Goal: Obtain resource: Obtain resource

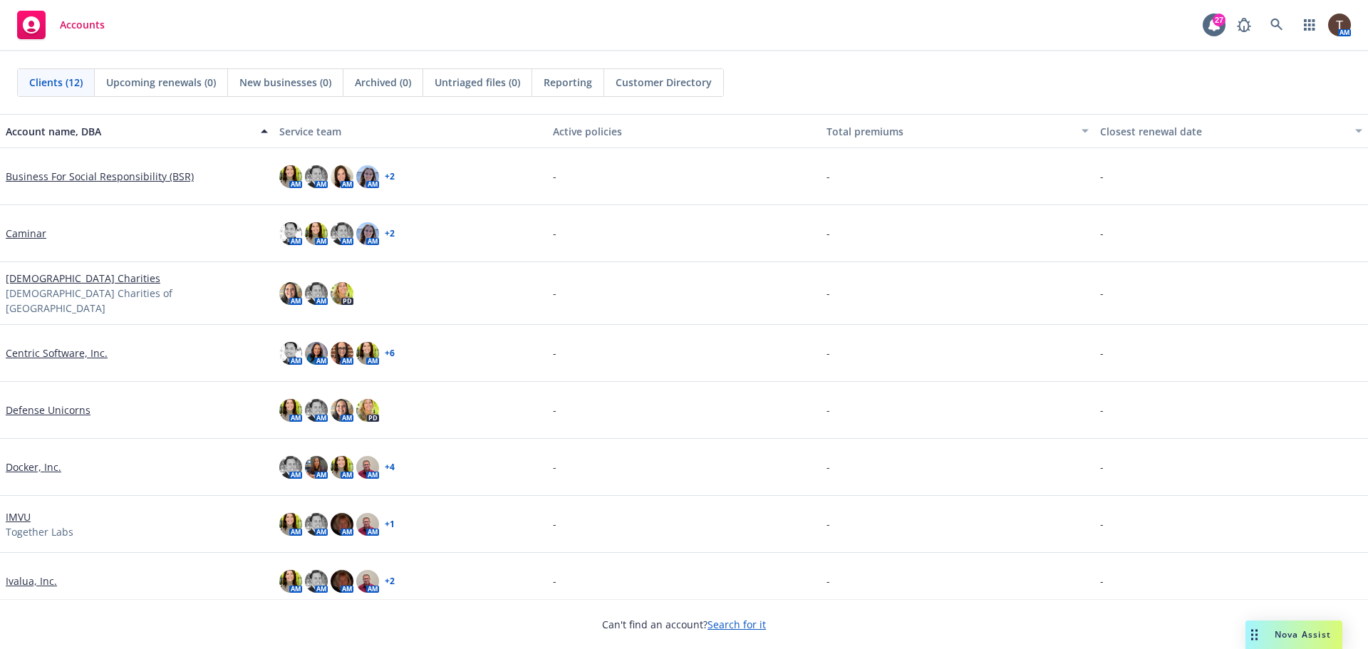
click at [67, 405] on link "Defense Unicorns" at bounding box center [48, 410] width 85 height 15
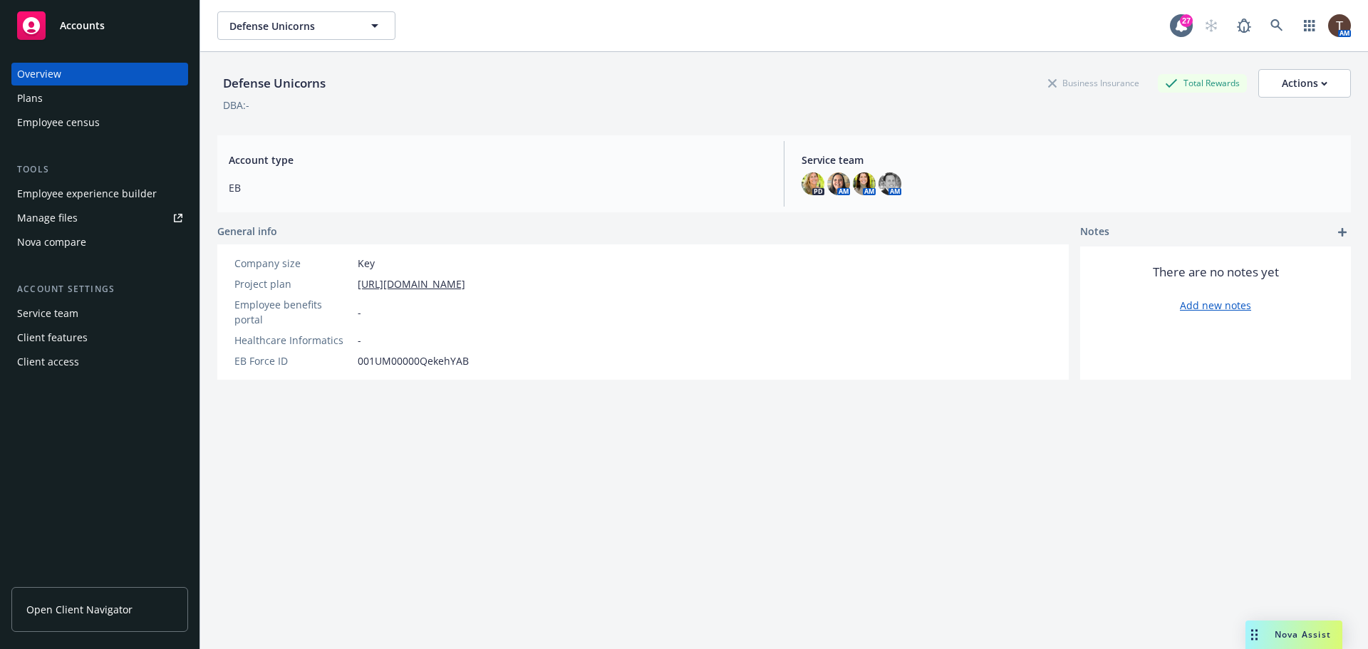
click at [76, 606] on span "Open Client Navigator" at bounding box center [79, 609] width 106 height 15
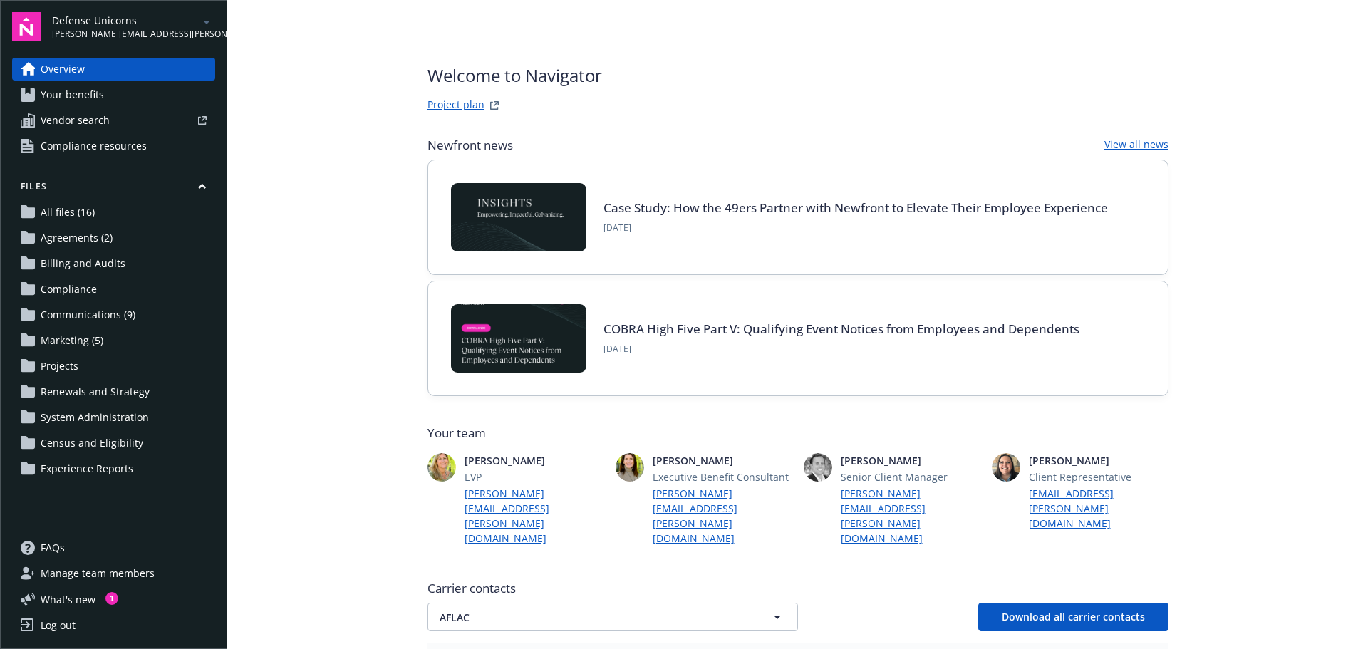
click at [113, 220] on link "All files (16)" at bounding box center [113, 212] width 203 height 23
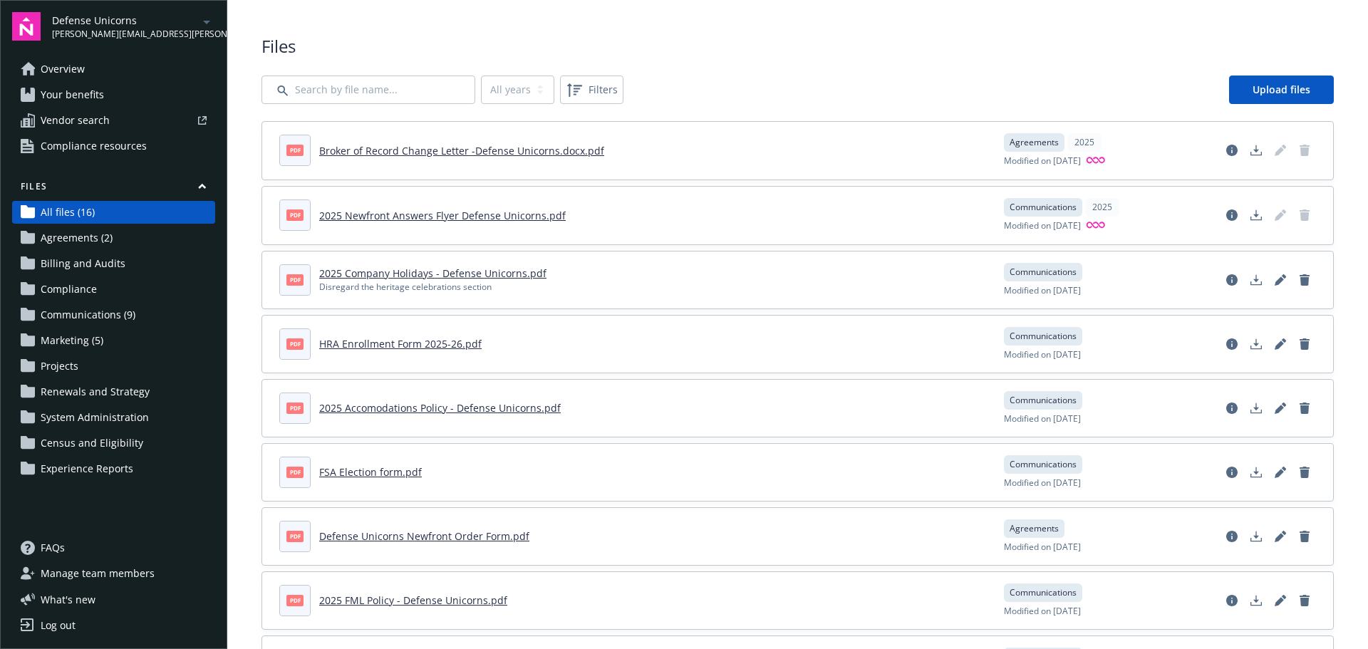
click at [532, 269] on link "2025 Company Holidays - Defense Unicorns.pdf" at bounding box center [432, 274] width 227 height 14
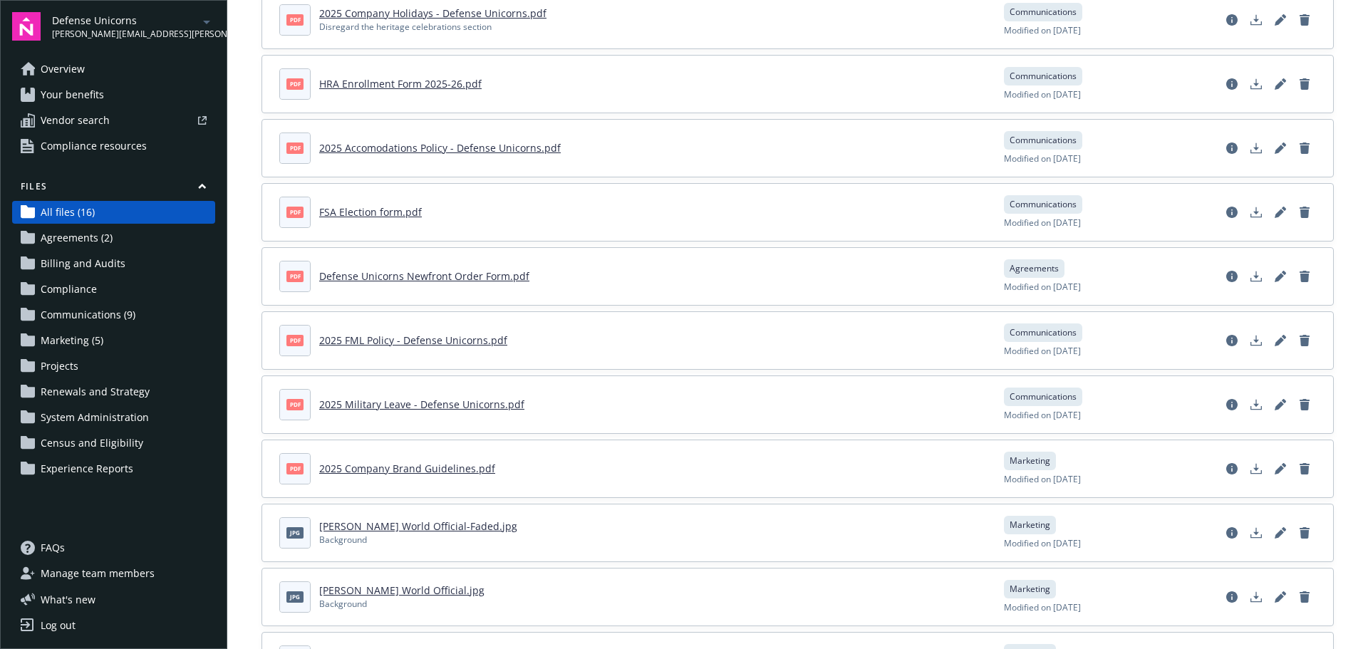
scroll to position [285, 0]
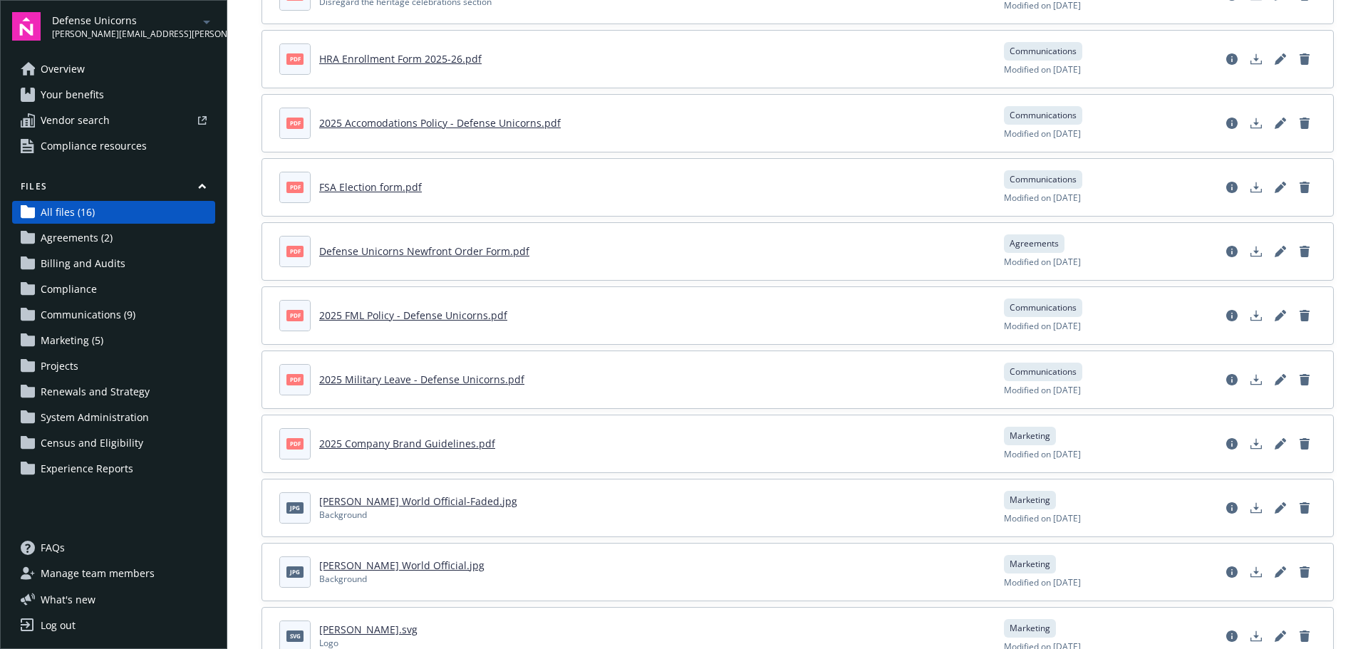
click at [452, 449] on link "2025 Company Brand Guidelines.pdf" at bounding box center [407, 444] width 176 height 14
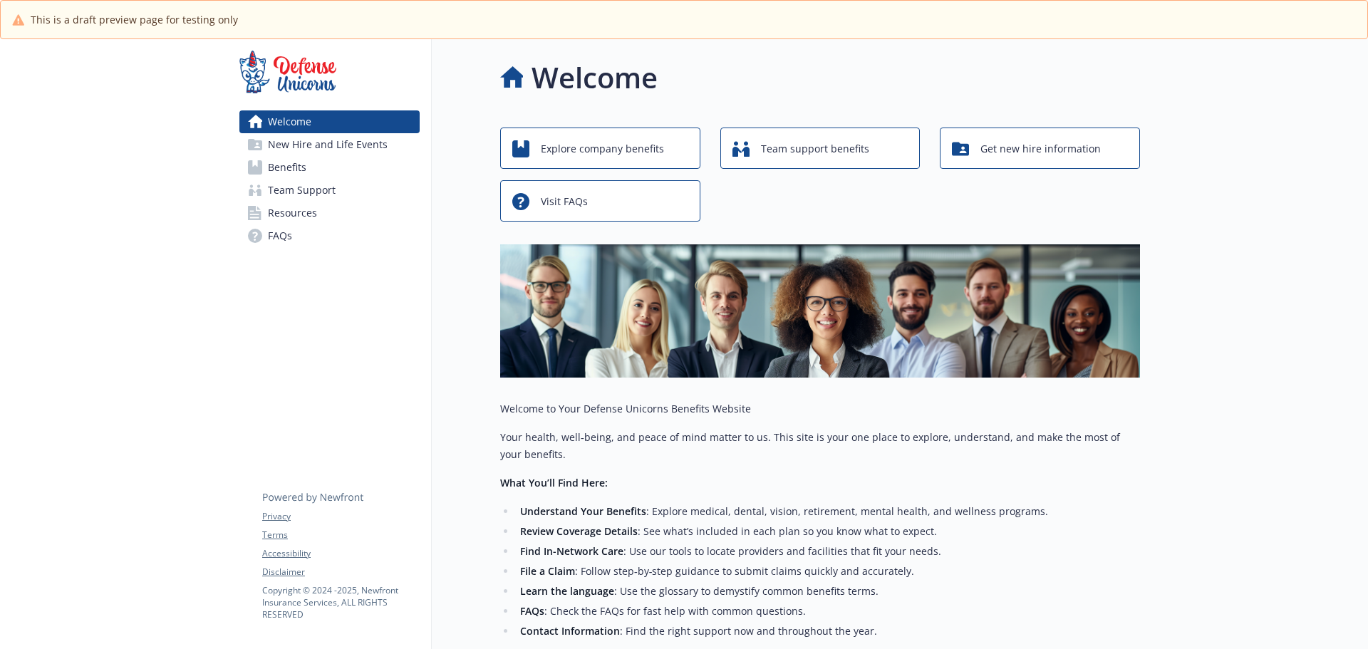
click at [326, 176] on link "Benefits" at bounding box center [329, 167] width 180 height 23
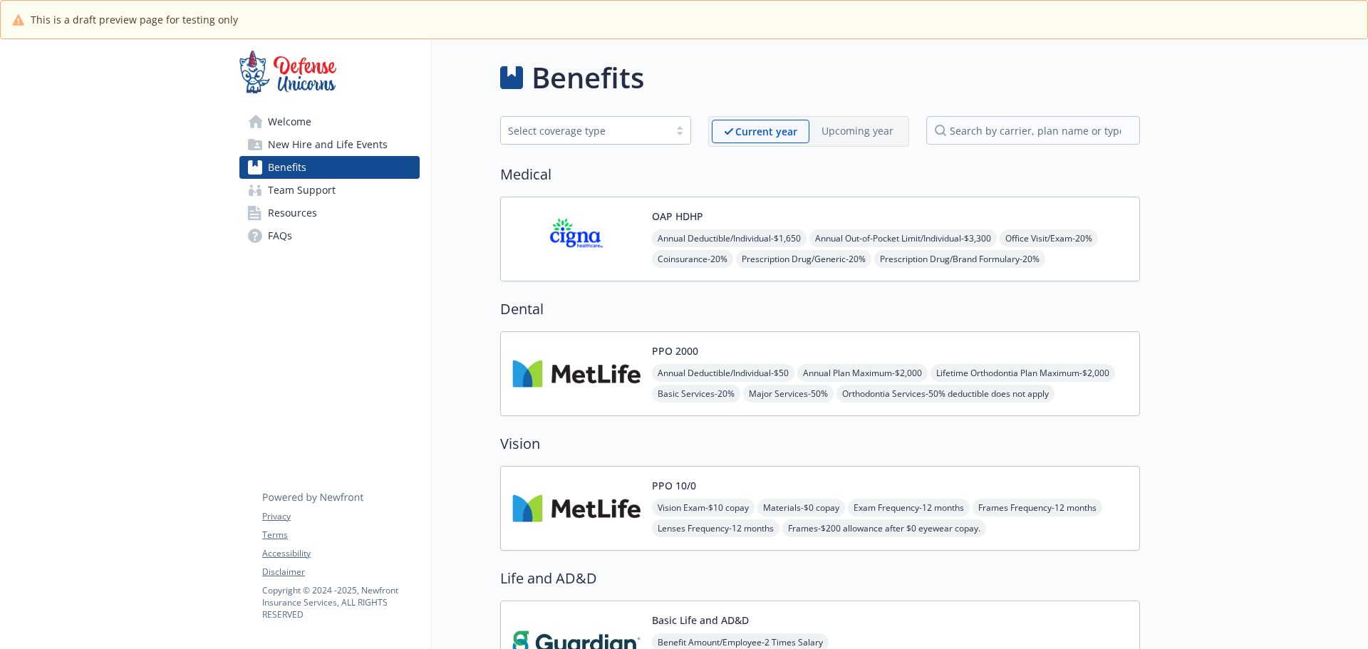
scroll to position [356, 0]
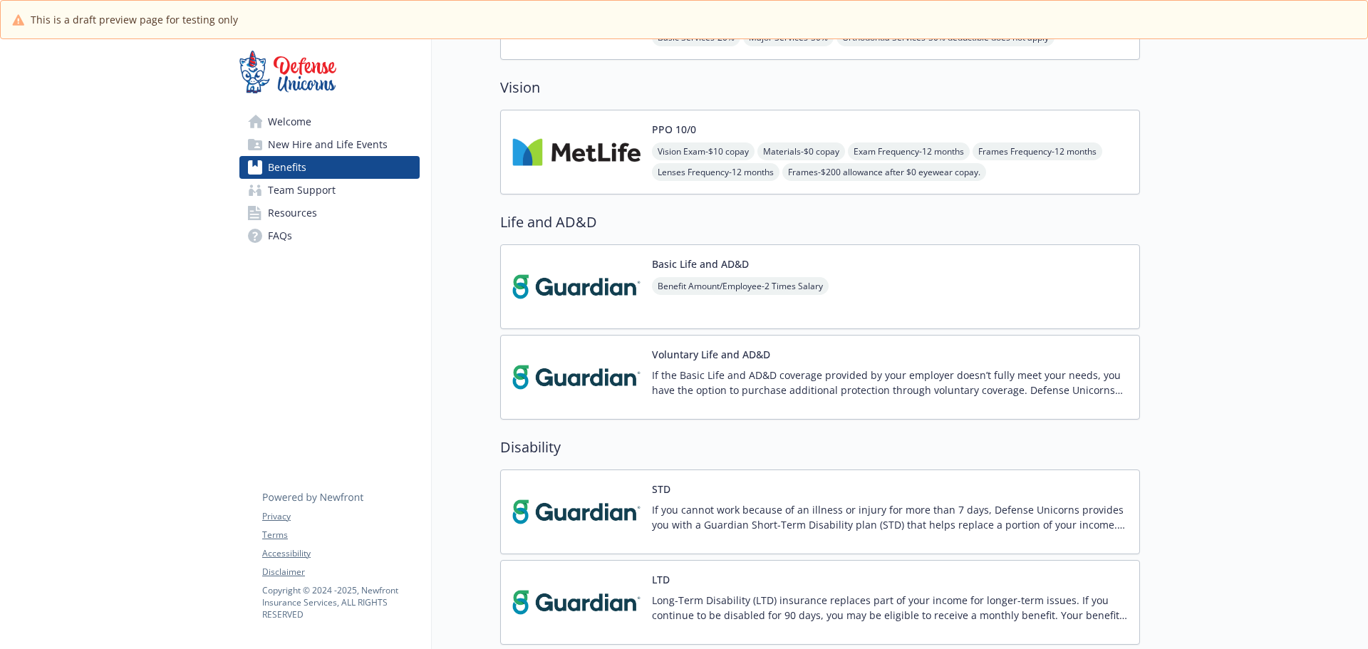
click at [698, 296] on div "Benefit Amount/Employee - 2 Times Salary" at bounding box center [740, 297] width 177 height 40
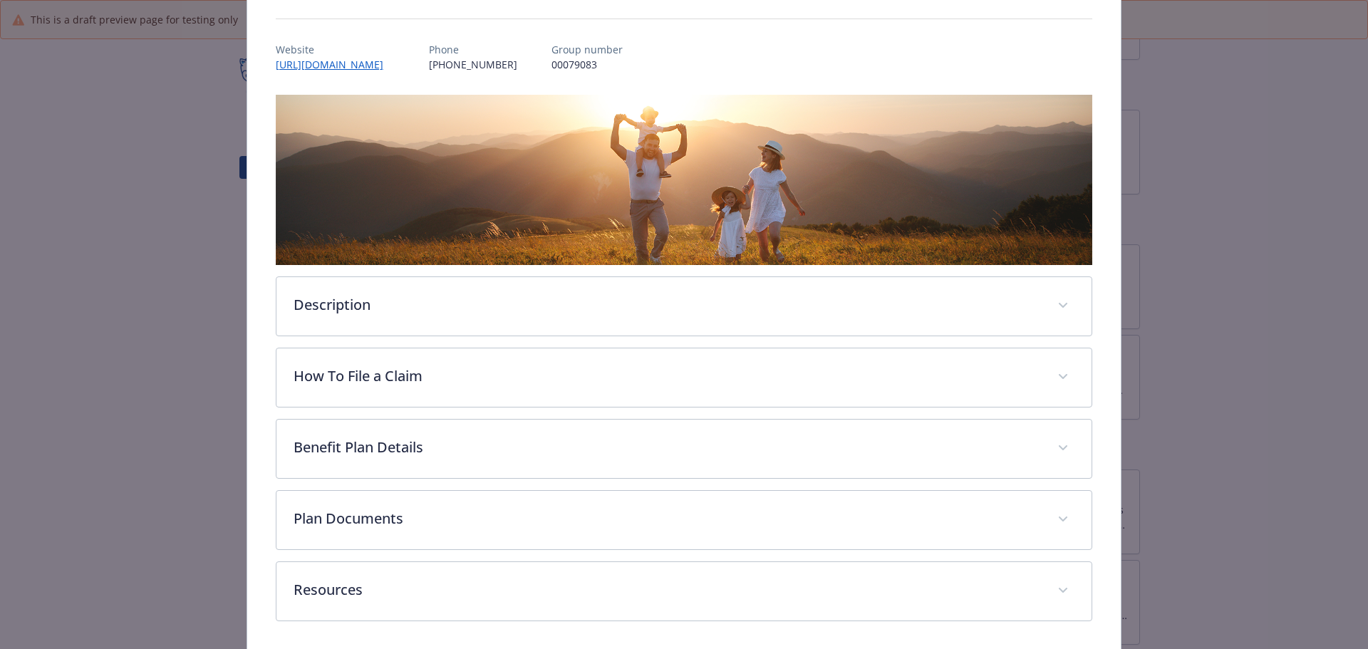
scroll to position [197, 0]
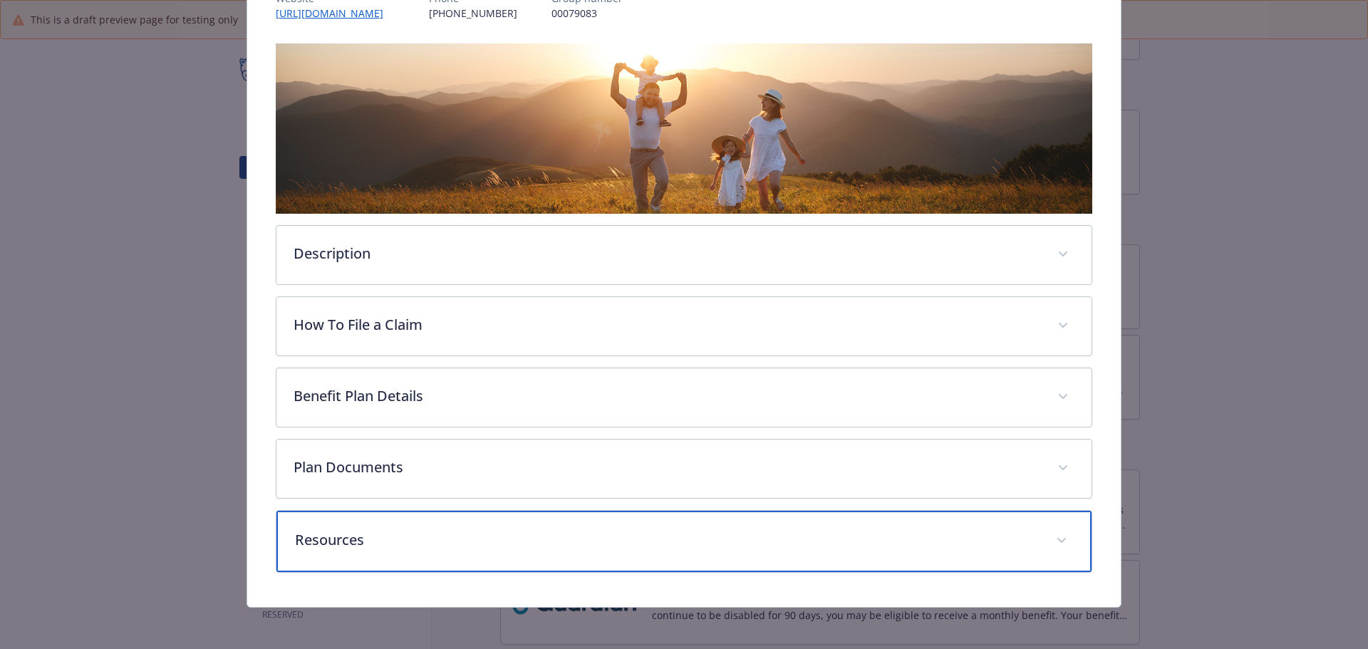
click at [651, 529] on p "Resources" at bounding box center [667, 539] width 745 height 21
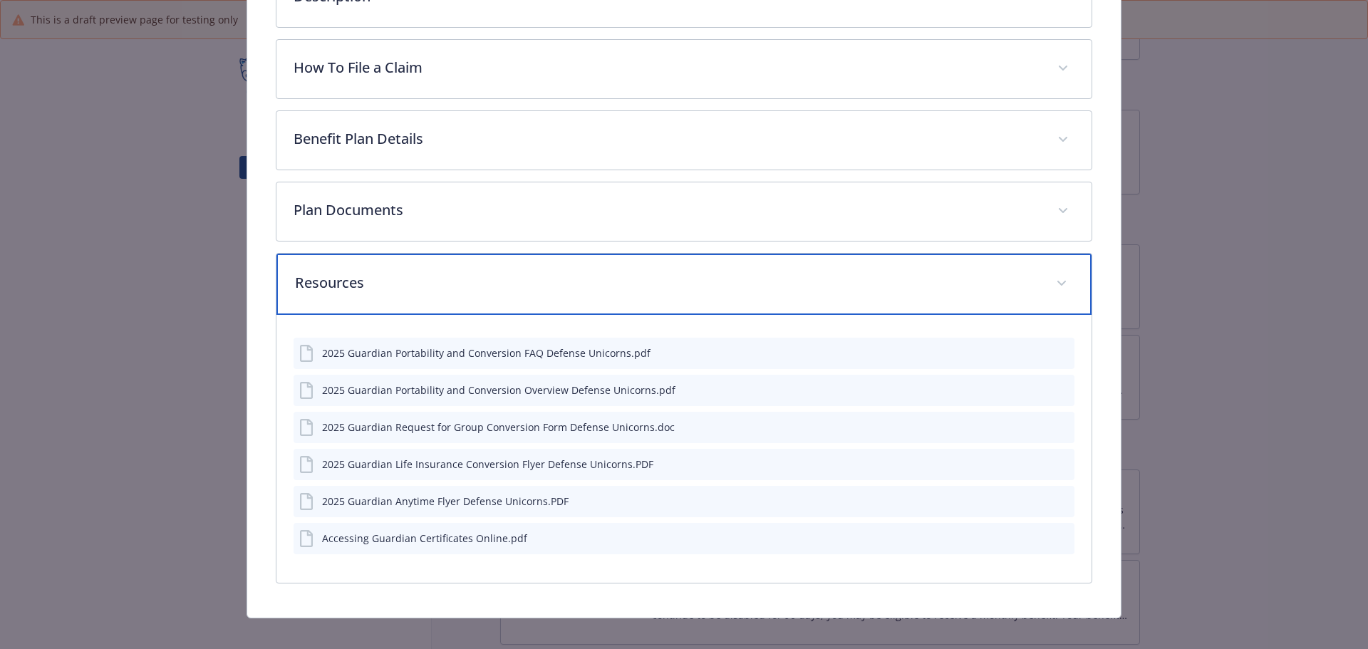
scroll to position [467, 0]
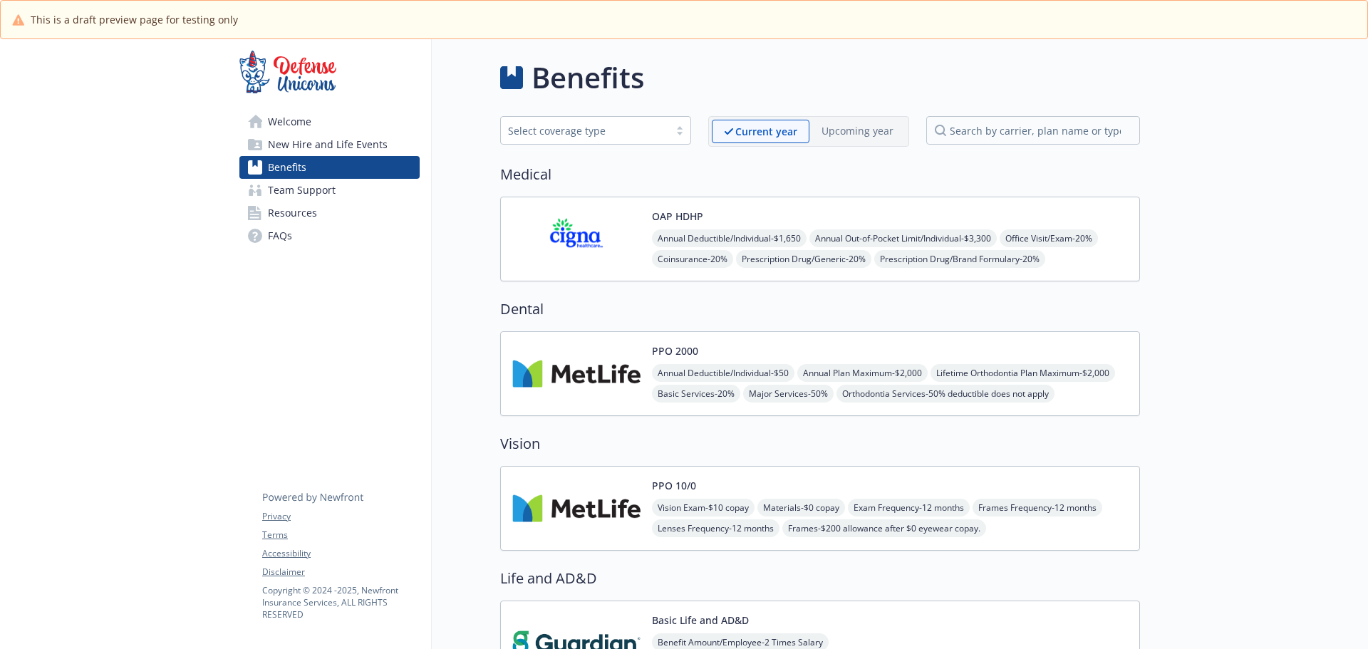
click at [293, 127] on span "Welcome" at bounding box center [289, 121] width 43 height 23
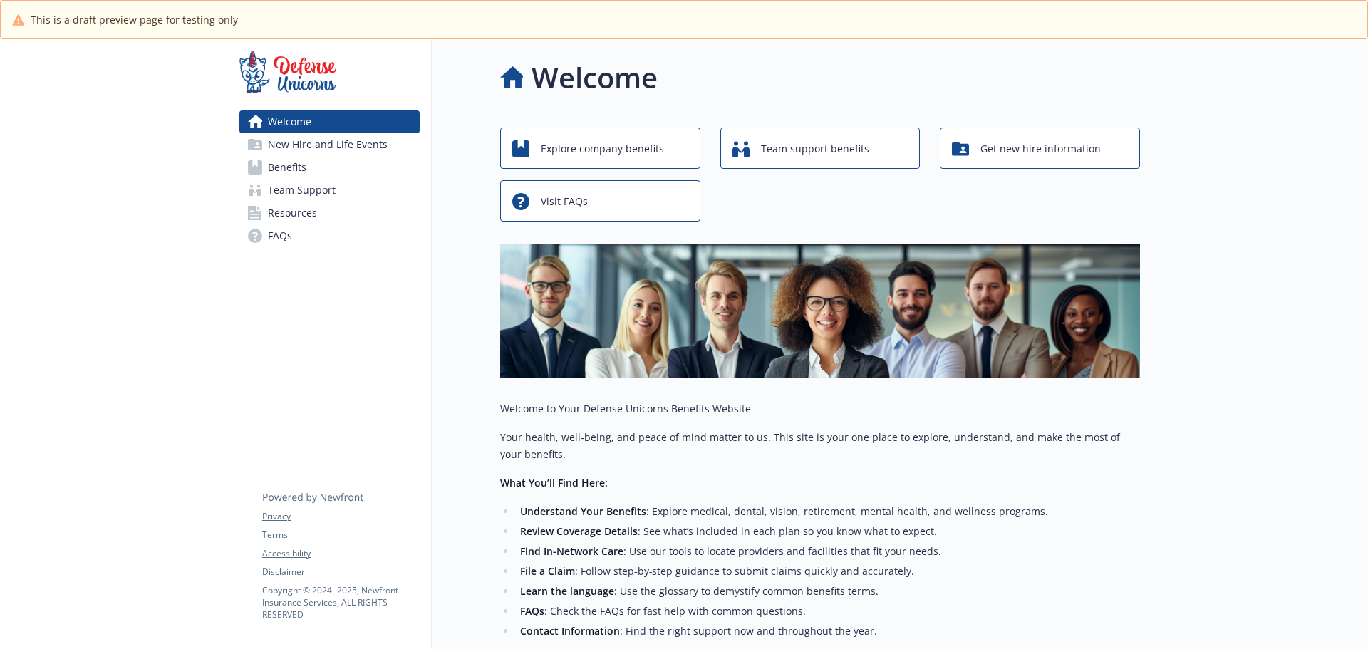
click at [368, 148] on span "New Hire and Life Events" at bounding box center [328, 144] width 120 height 23
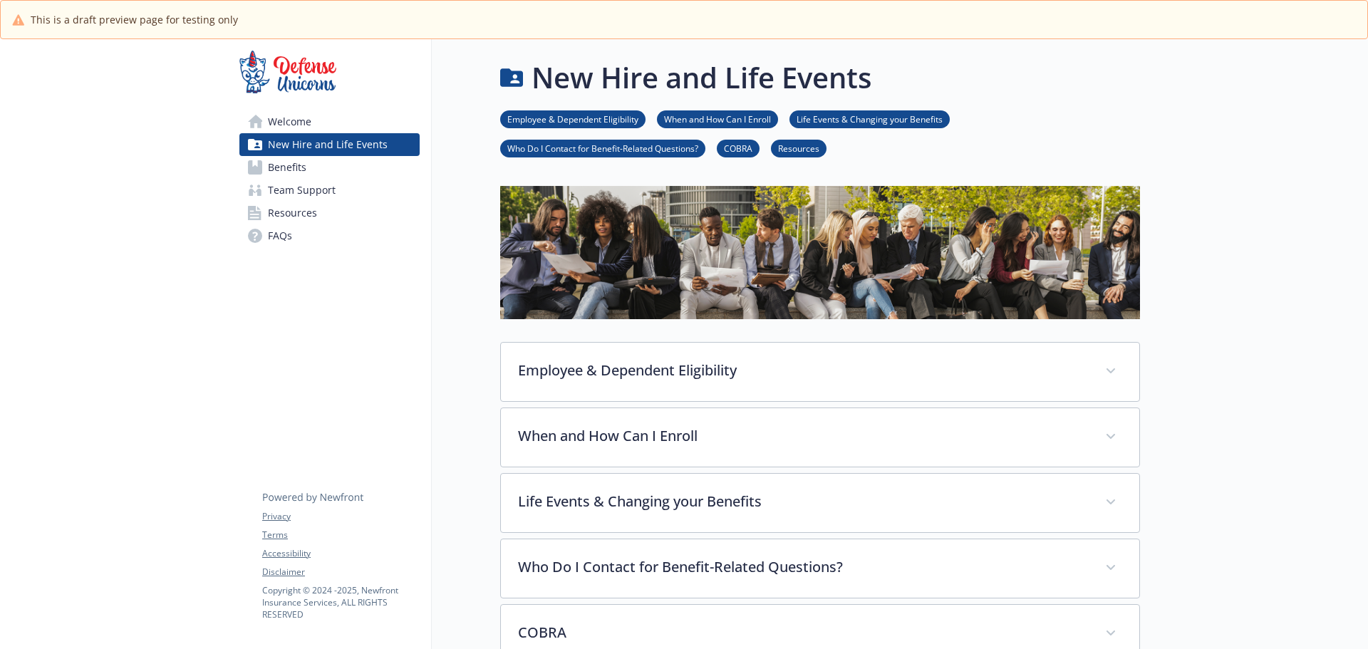
click at [361, 159] on link "Benefits" at bounding box center [329, 167] width 180 height 23
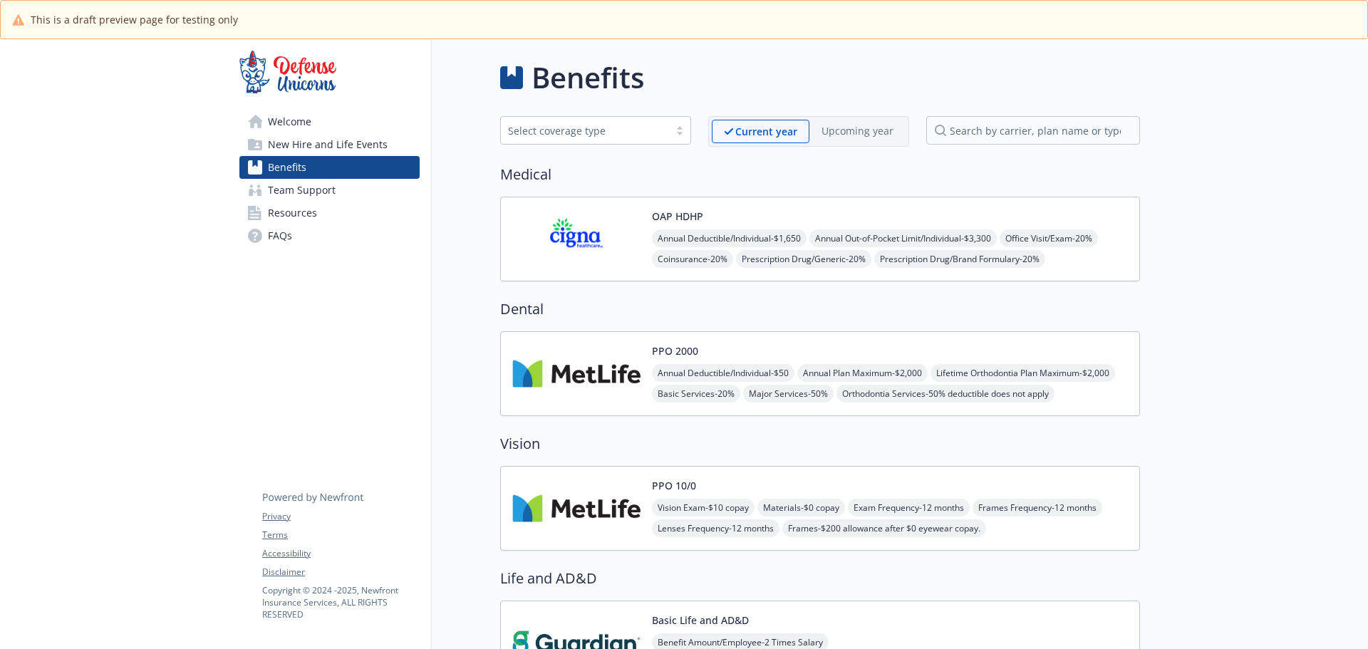
click at [356, 180] on link "Team Support" at bounding box center [329, 190] width 180 height 23
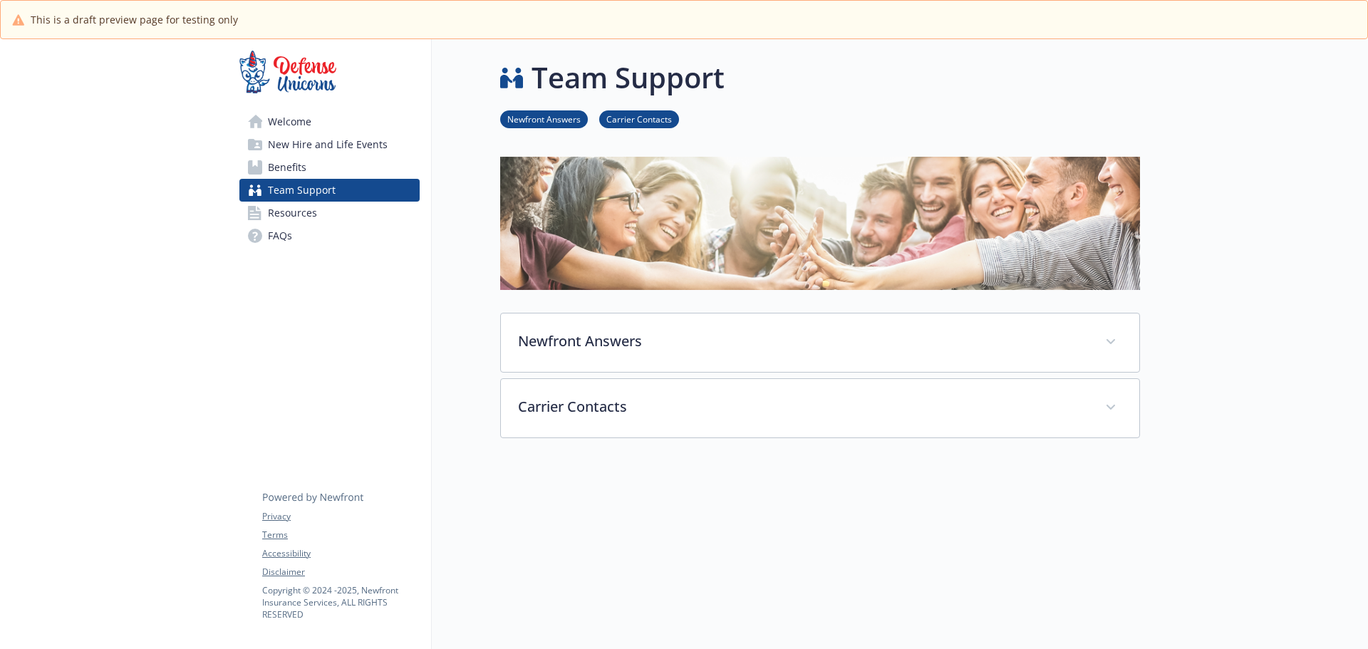
click at [329, 214] on link "Resources" at bounding box center [329, 213] width 180 height 23
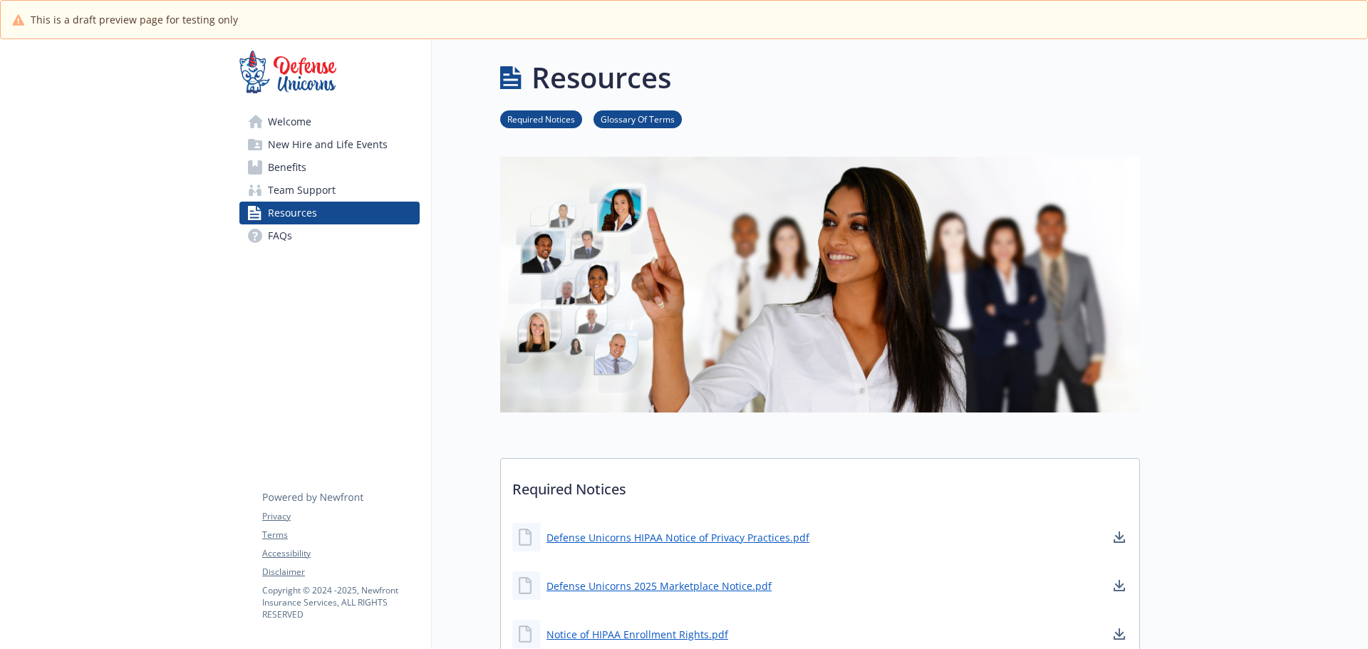
click at [335, 234] on link "FAQs" at bounding box center [329, 235] width 180 height 23
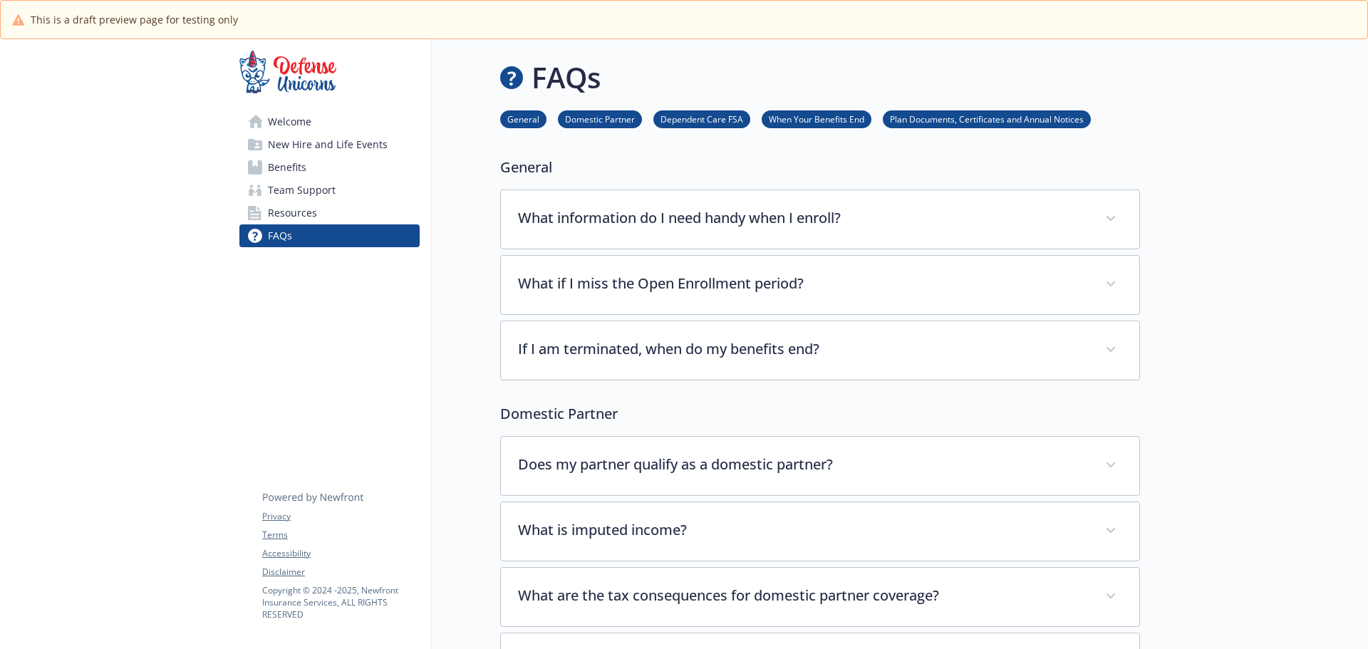
click at [364, 122] on link "Welcome" at bounding box center [329, 121] width 180 height 23
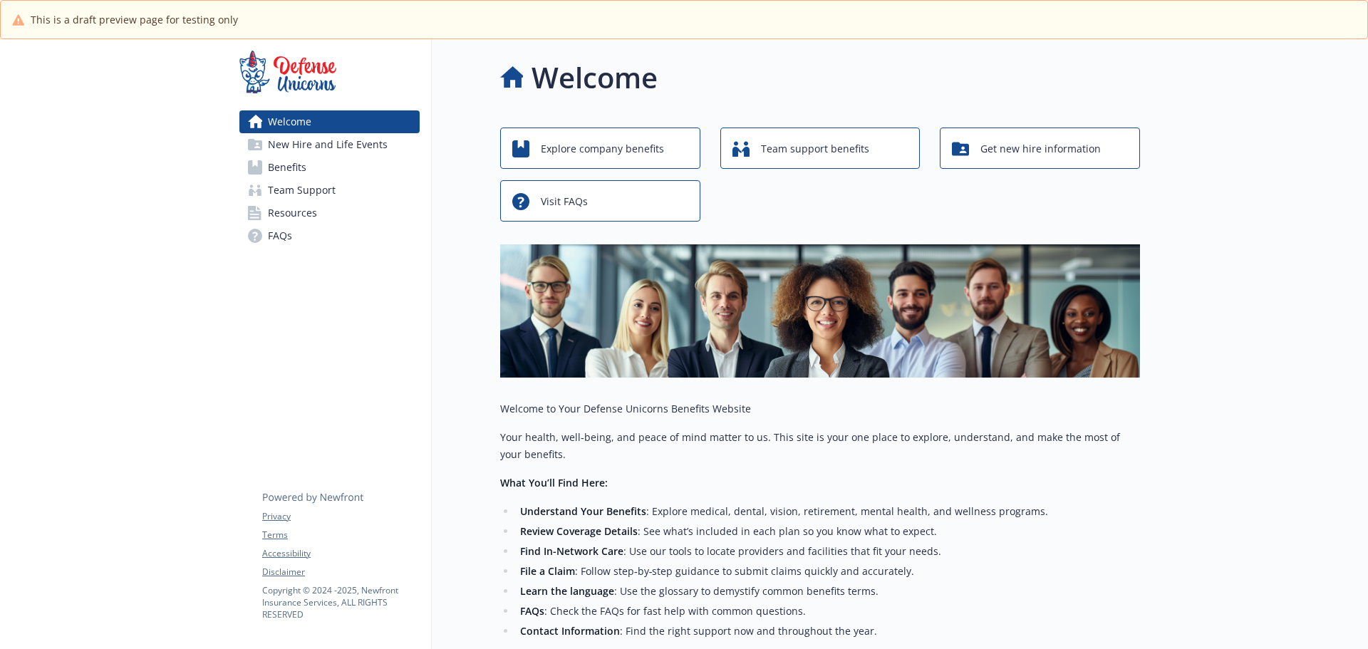
click at [363, 151] on span "New Hire and Life Events" at bounding box center [328, 144] width 120 height 23
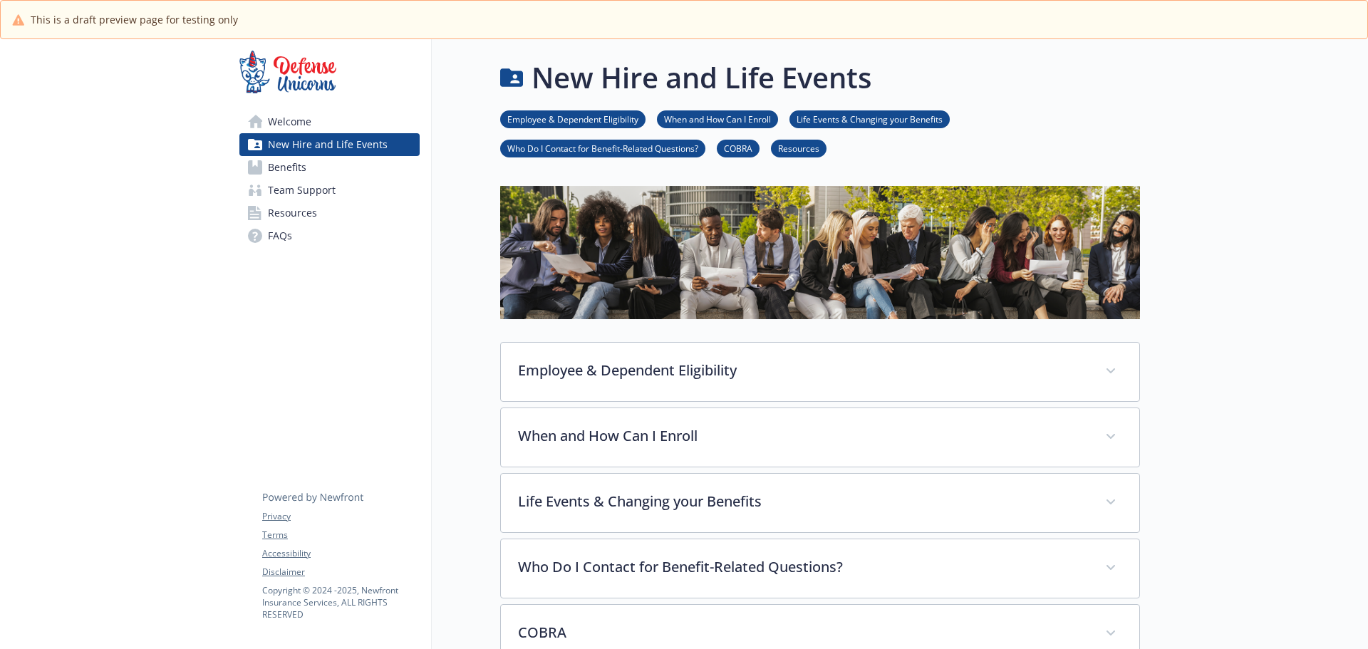
click at [311, 172] on link "Benefits" at bounding box center [329, 167] width 180 height 23
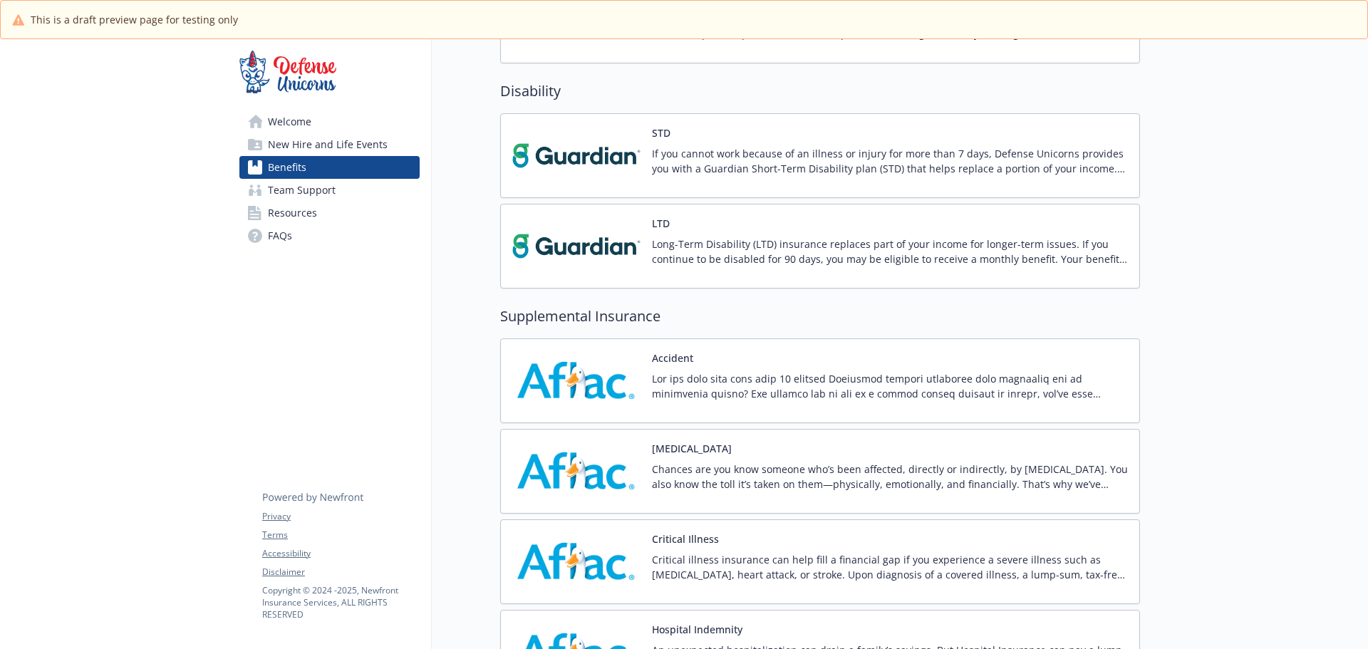
click at [702, 353] on div "Accident" at bounding box center [890, 381] width 476 height 61
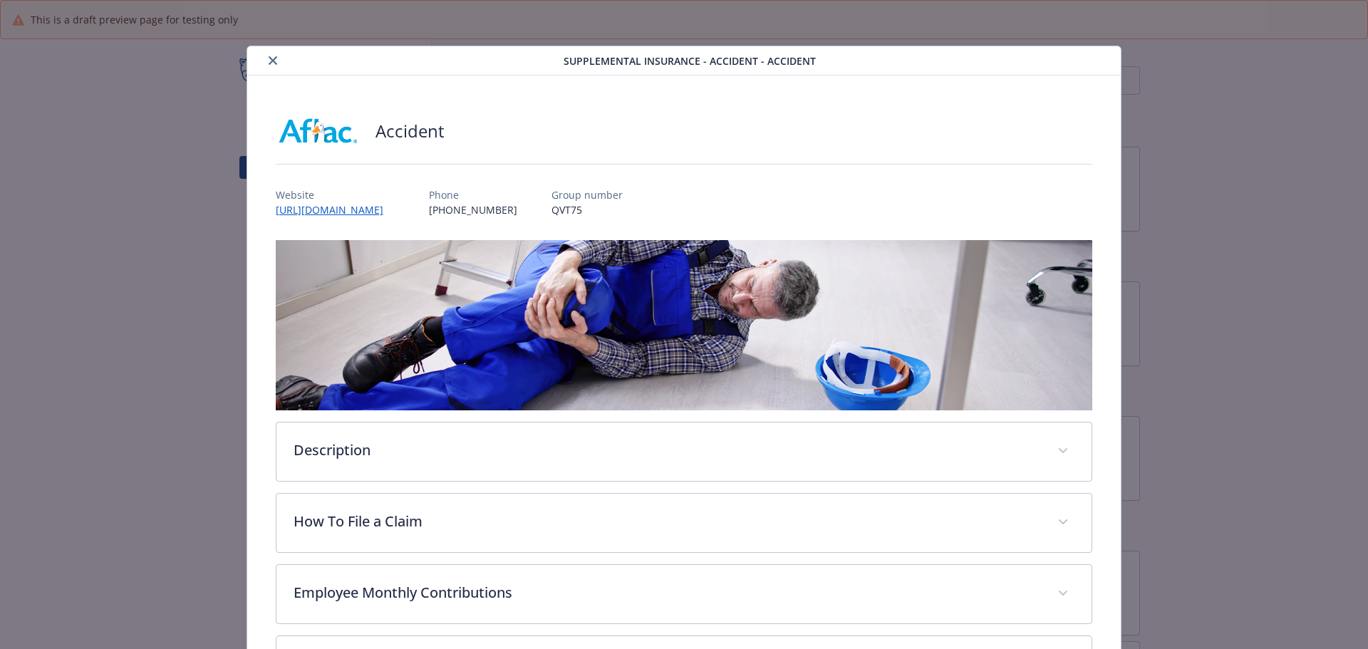
scroll to position [713, 0]
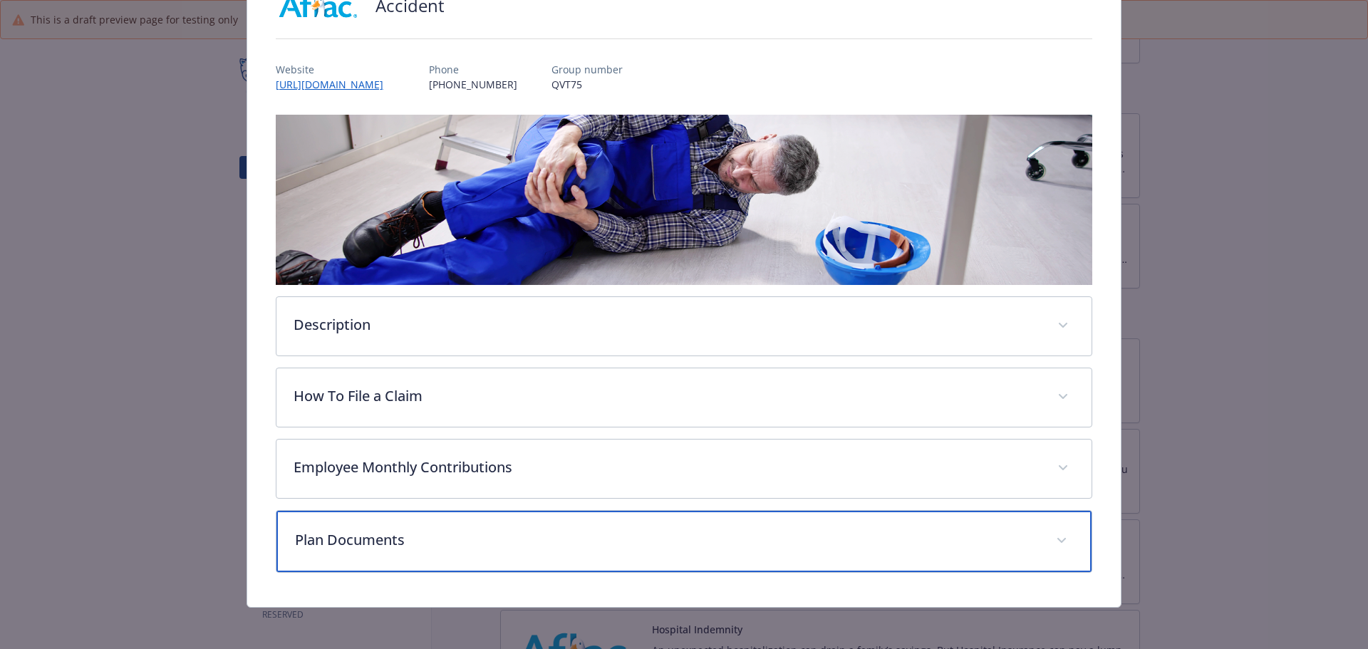
click at [402, 537] on p "Plan Documents" at bounding box center [667, 539] width 745 height 21
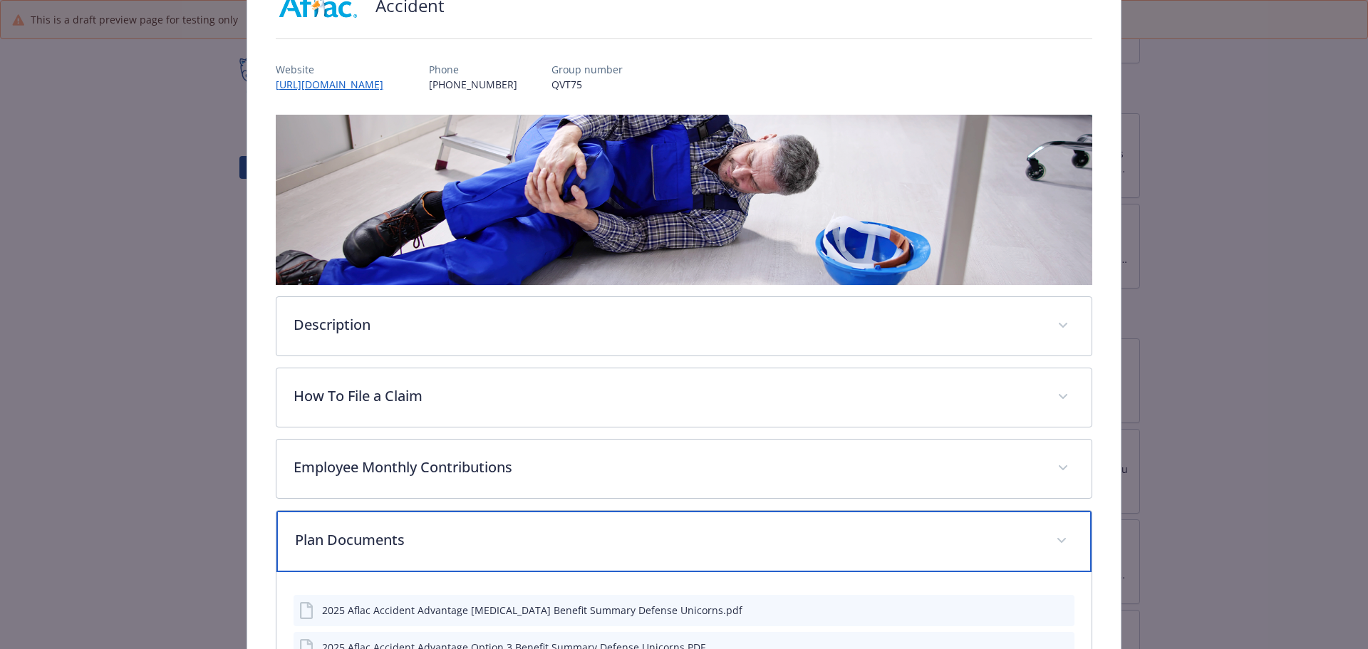
scroll to position [248, 0]
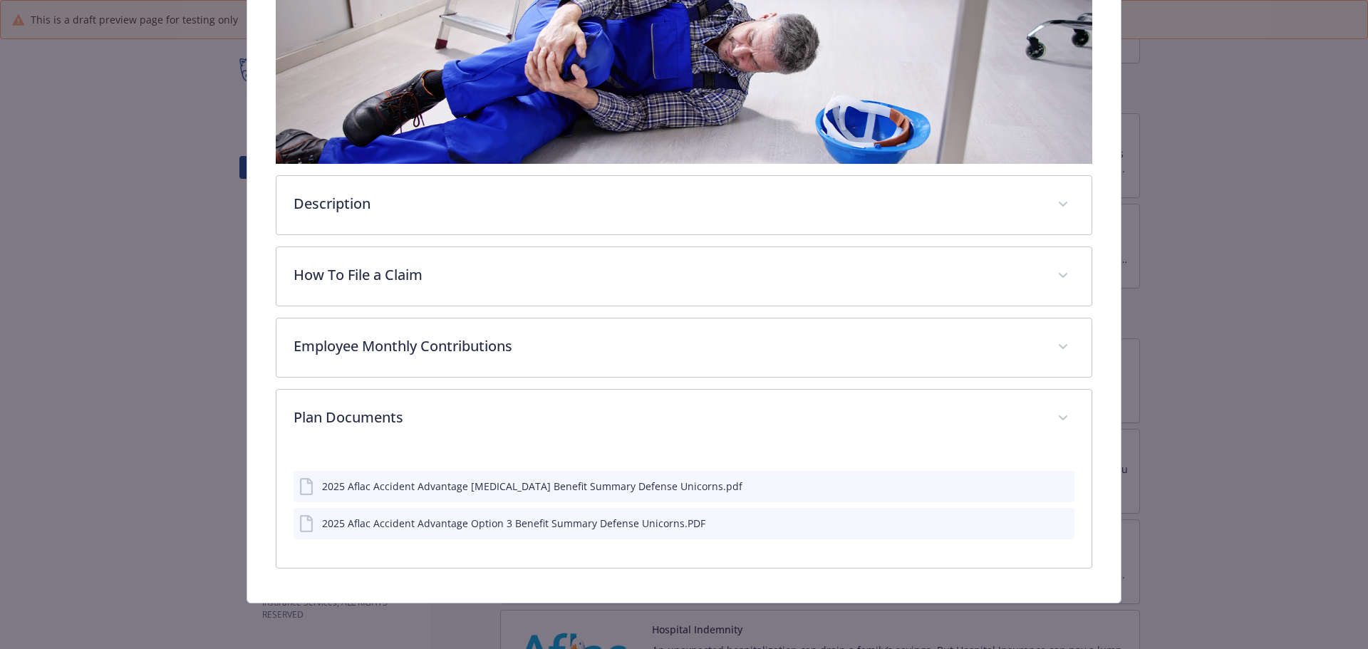
click at [1046, 483] on div "details for plan Supplemental Insurance - Accident - Accident" at bounding box center [1051, 486] width 36 height 15
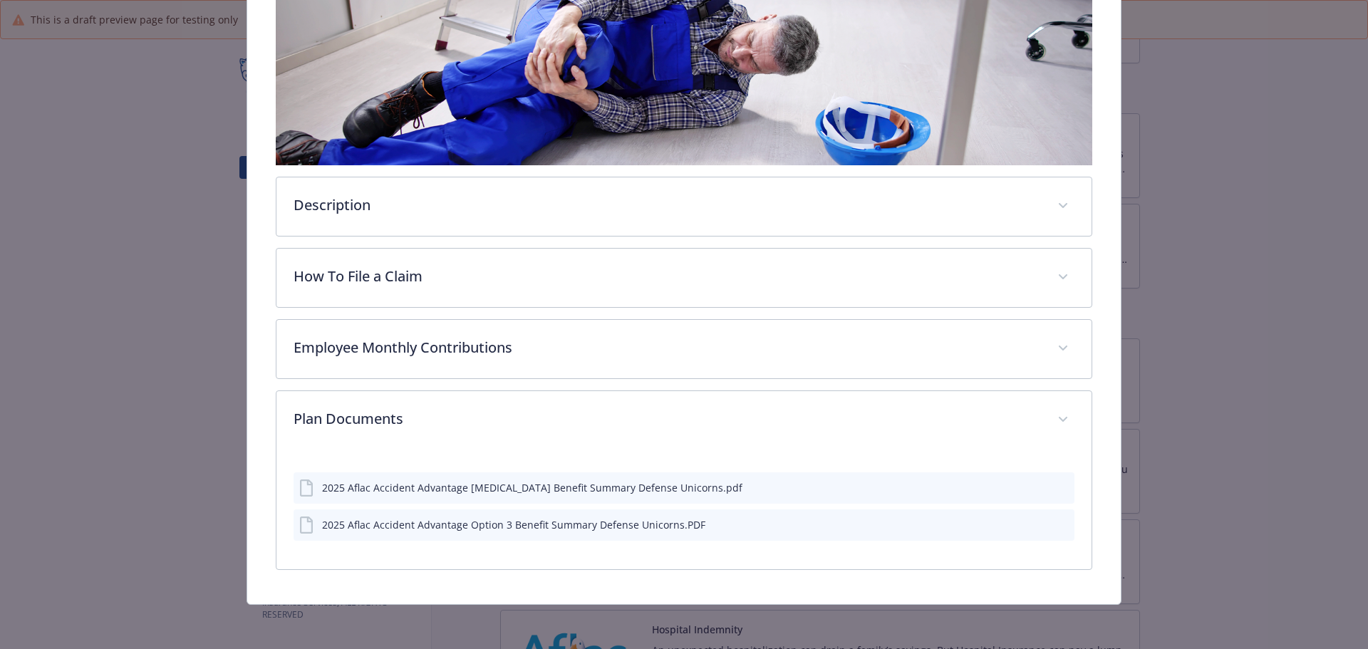
click at [1055, 482] on icon "preview file" at bounding box center [1061, 487] width 13 height 10
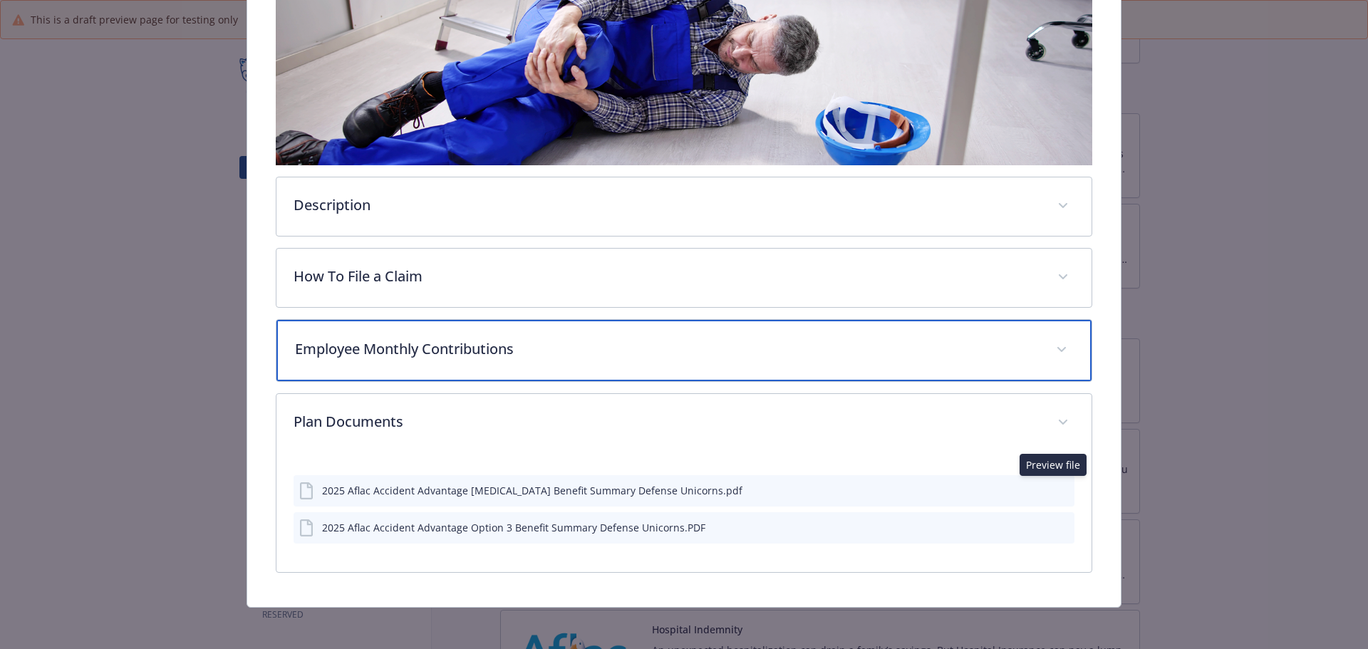
click at [445, 358] on div "Employee Monthly Contributions" at bounding box center [684, 350] width 816 height 61
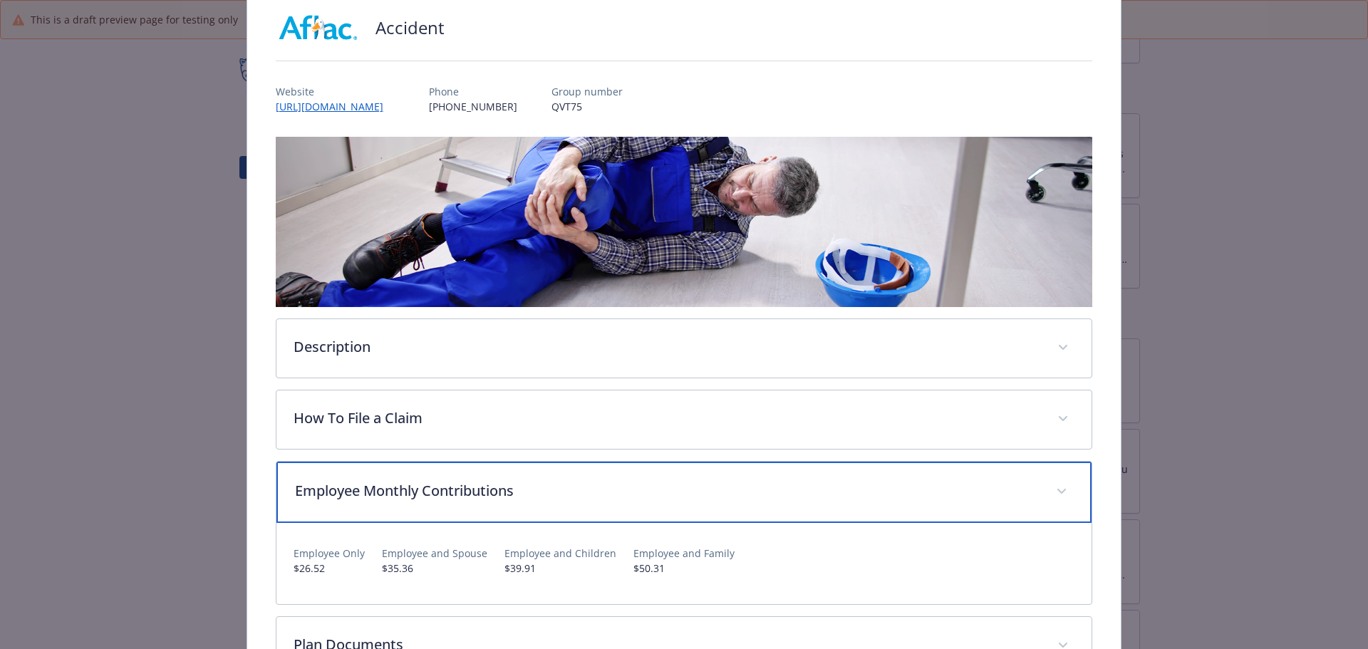
scroll to position [0, 0]
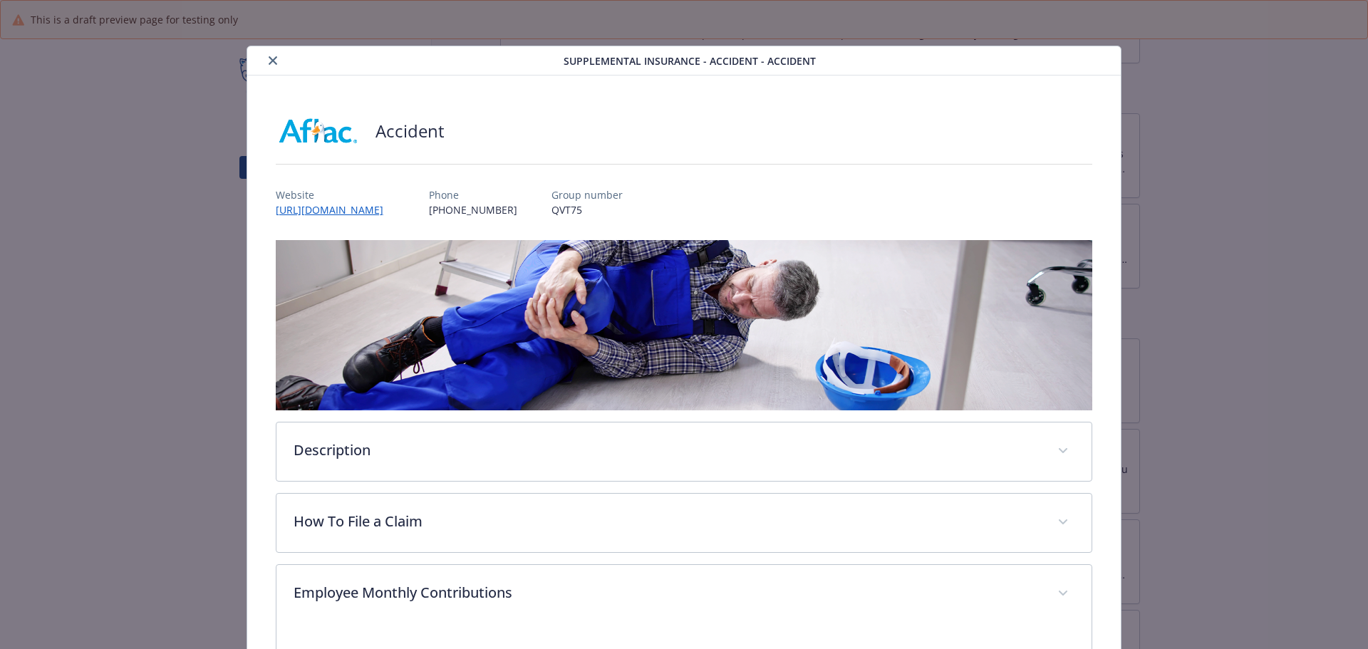
click at [269, 61] on icon "close" at bounding box center [273, 60] width 9 height 9
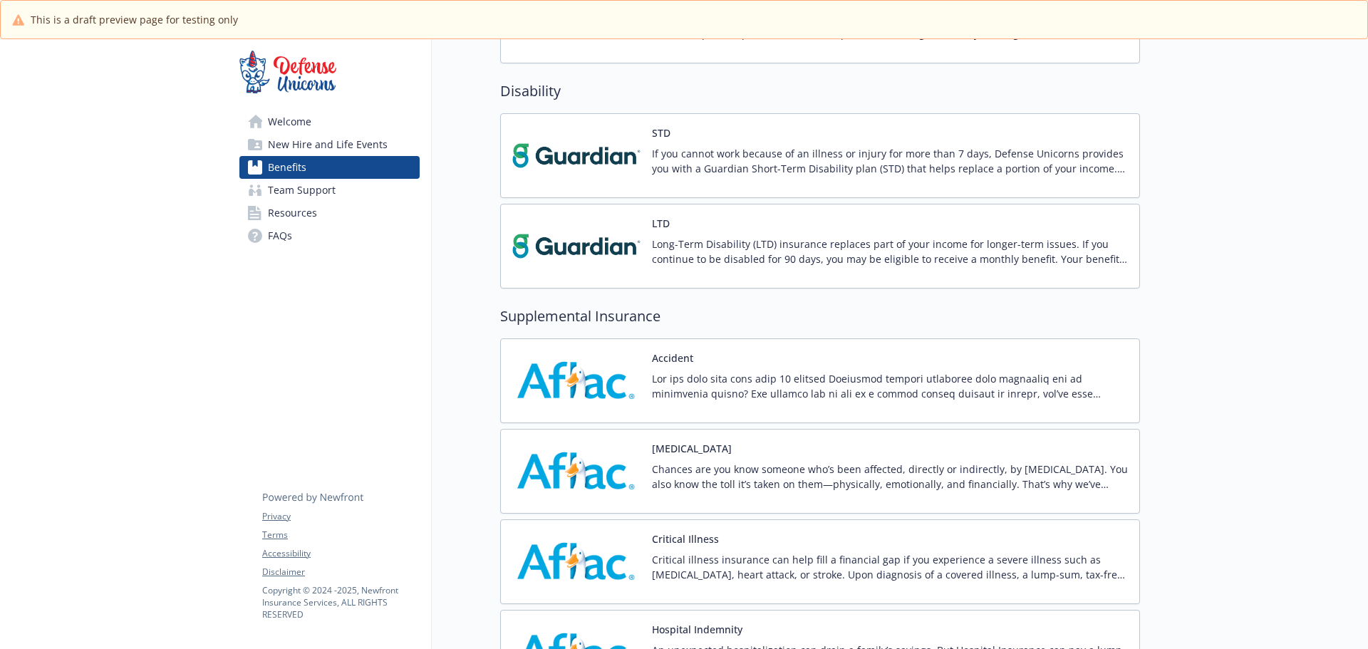
click at [730, 462] on p "Chances are you know someone who’s been affected, directly or indirectly, by ca…" at bounding box center [890, 477] width 476 height 30
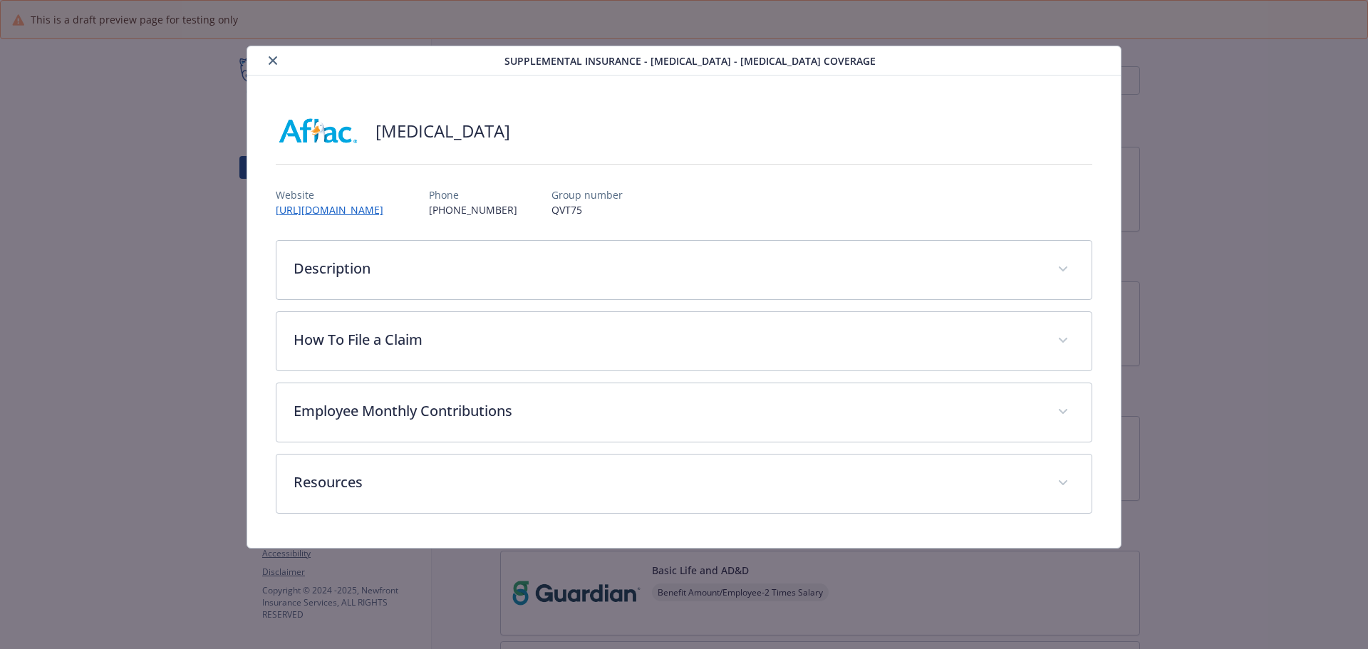
scroll to position [713, 0]
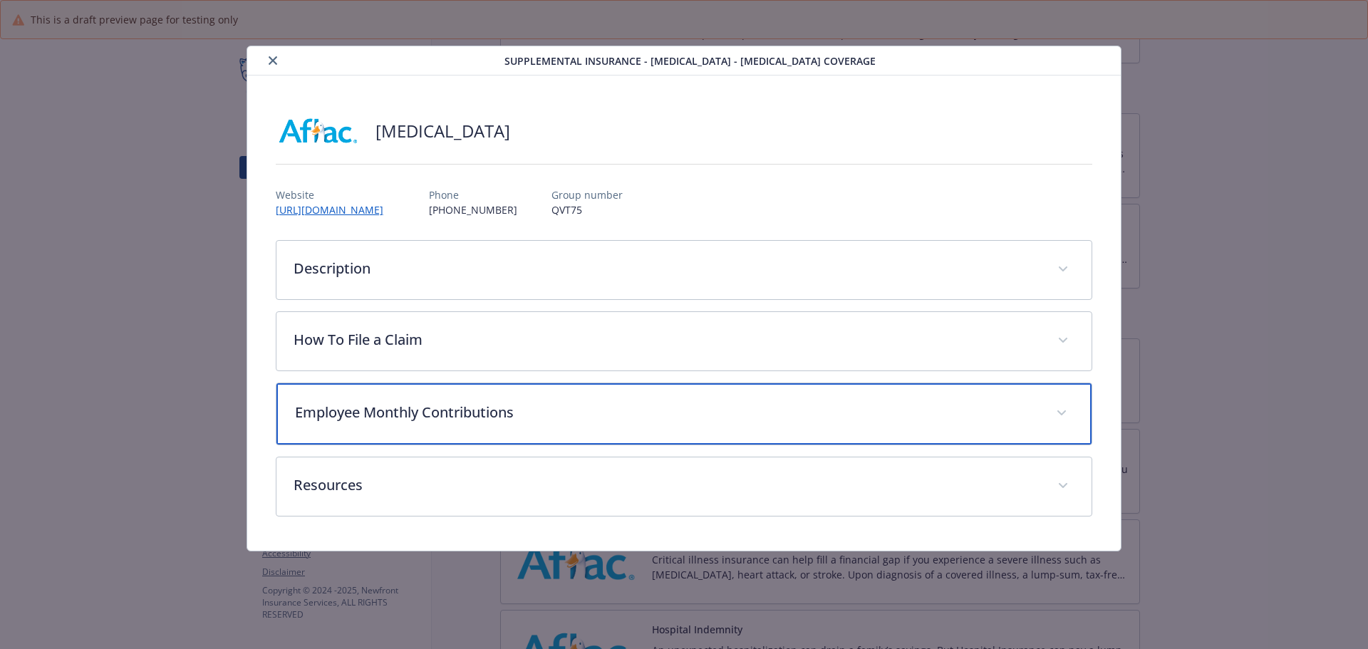
click at [497, 405] on p "Employee Monthly Contributions" at bounding box center [667, 412] width 745 height 21
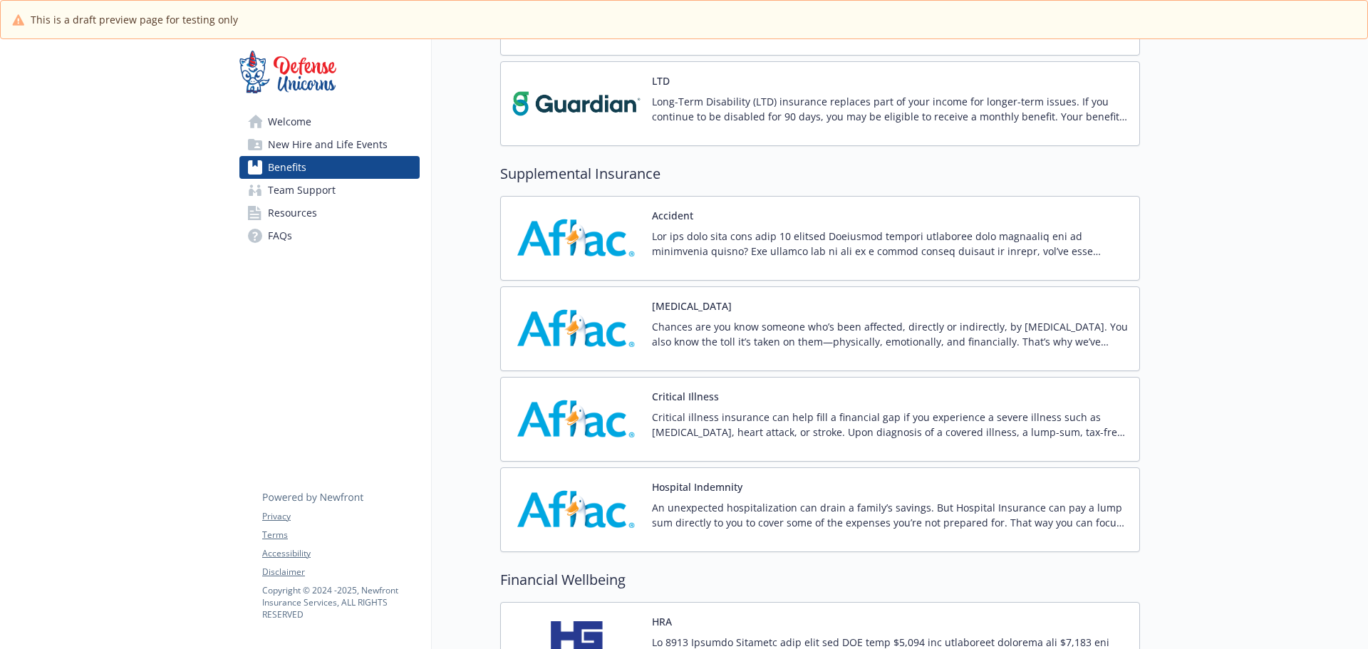
click at [591, 446] on img at bounding box center [576, 419] width 128 height 61
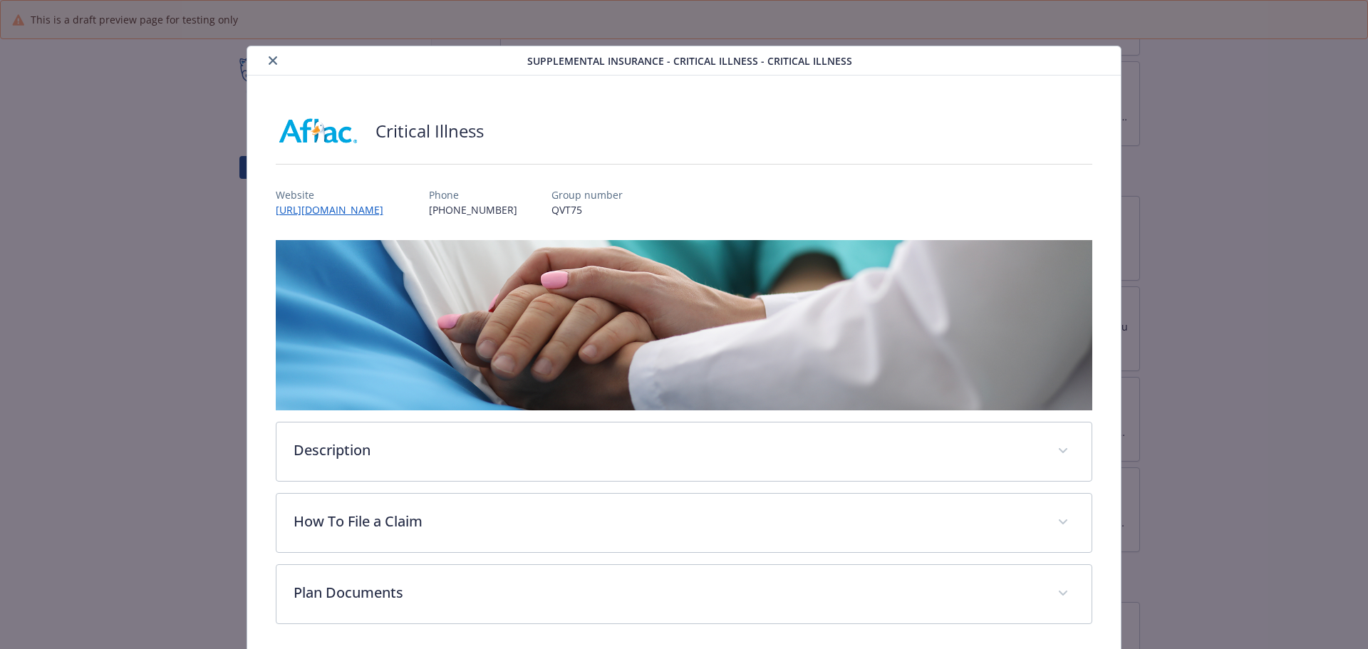
scroll to position [54, 0]
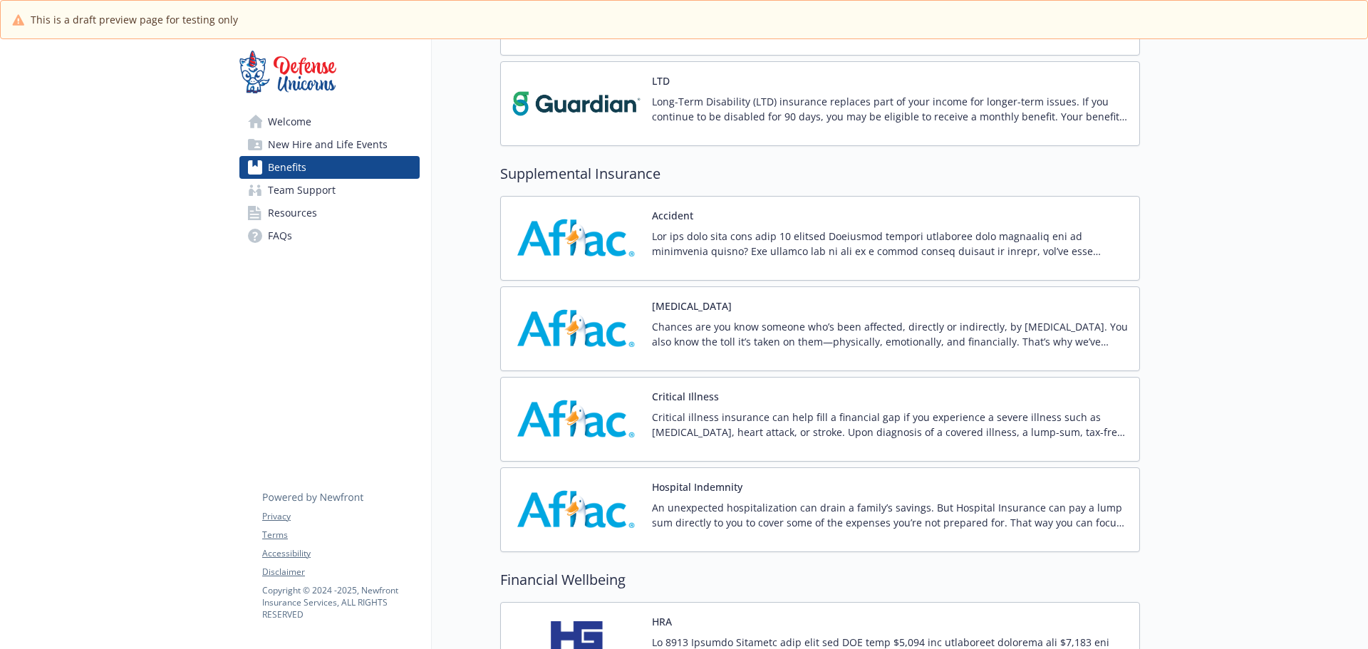
click at [611, 530] on img at bounding box center [576, 510] width 128 height 61
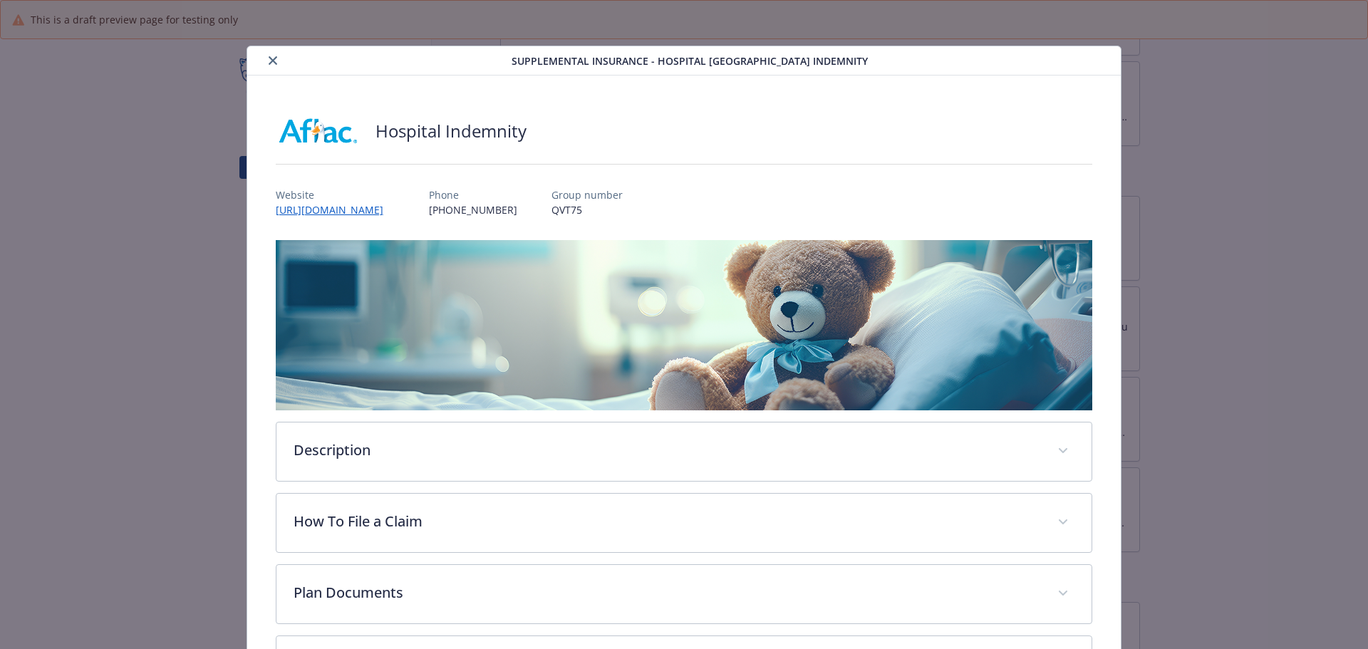
scroll to position [125, 0]
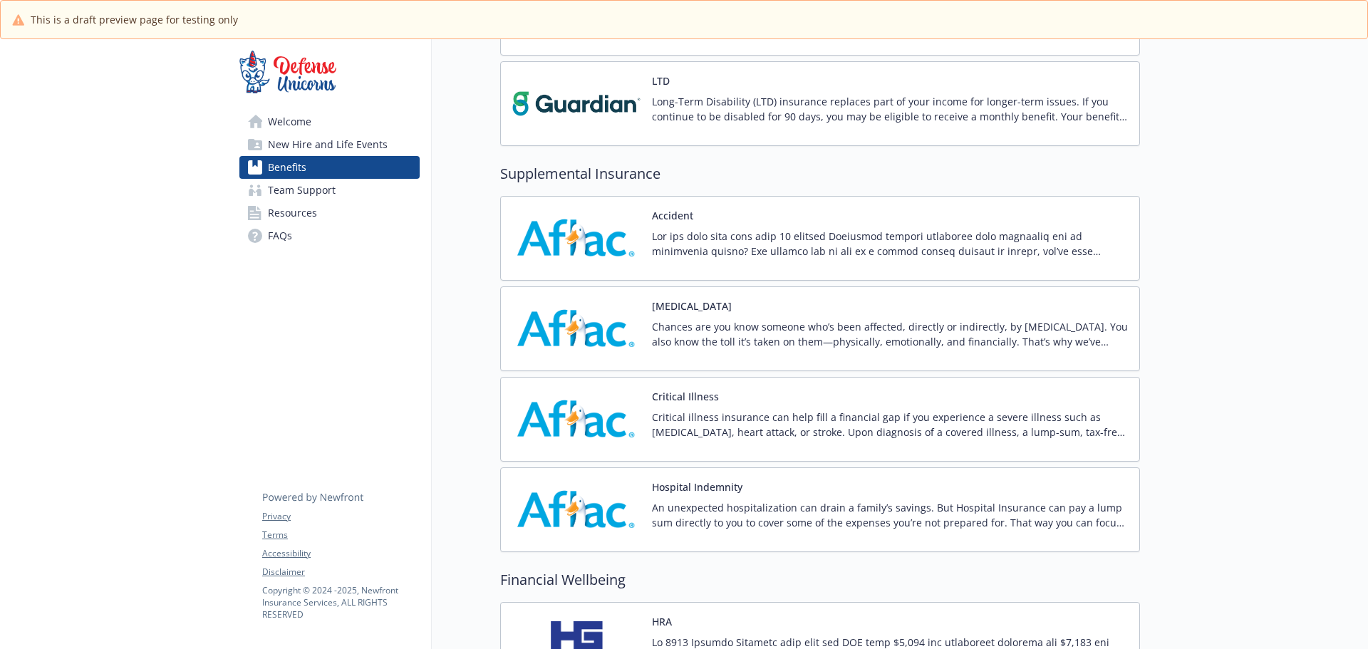
click at [302, 67] on img at bounding box center [287, 72] width 97 height 43
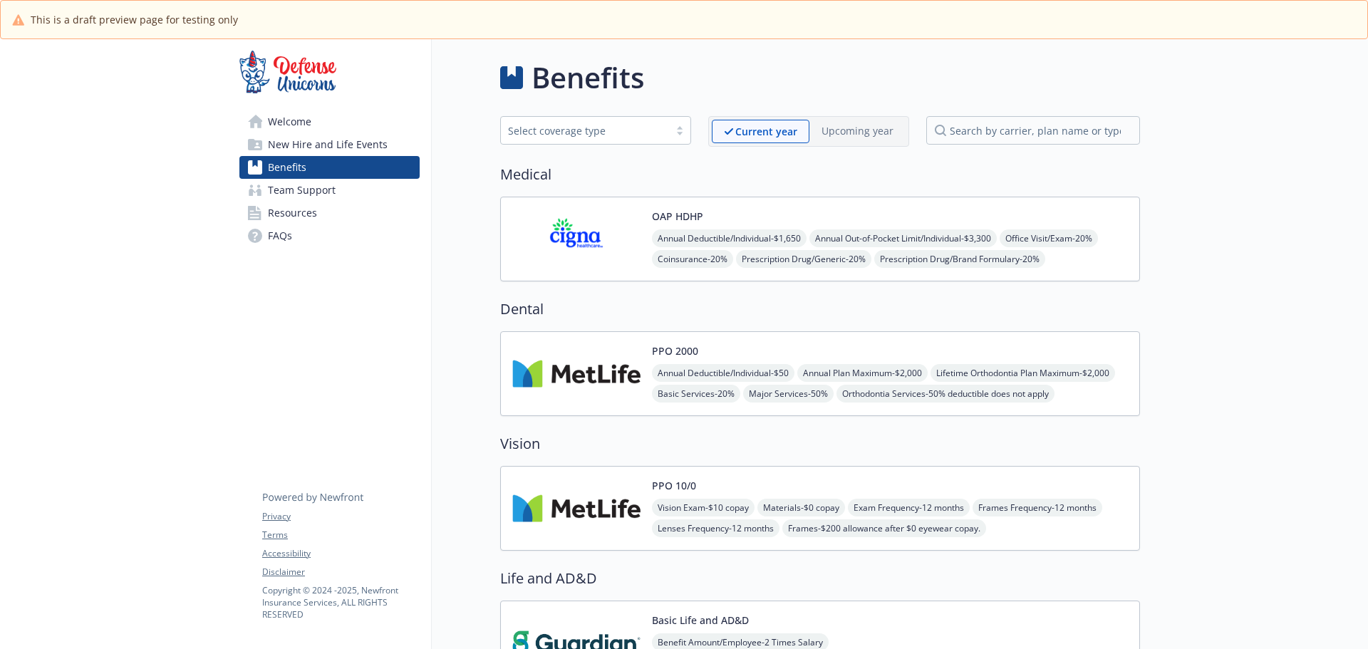
click at [263, 113] on link "Welcome" at bounding box center [329, 121] width 180 height 23
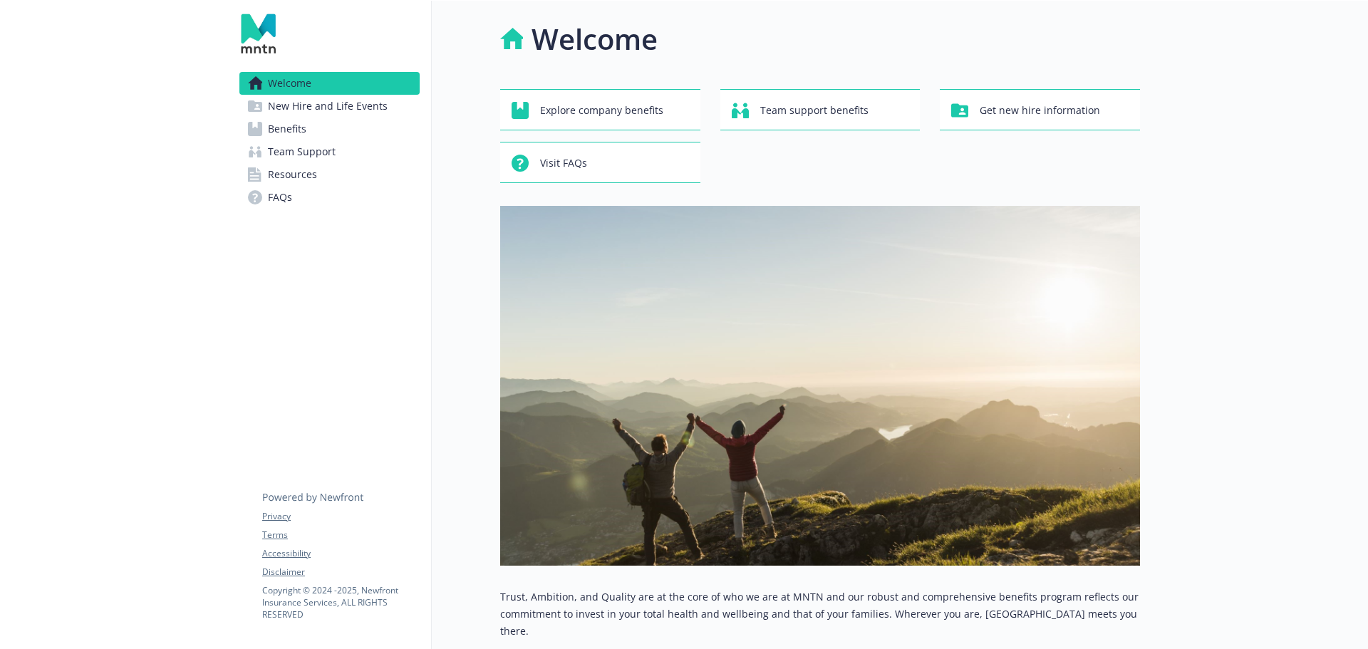
click at [286, 111] on span "New Hire and Life Events" at bounding box center [328, 106] width 120 height 23
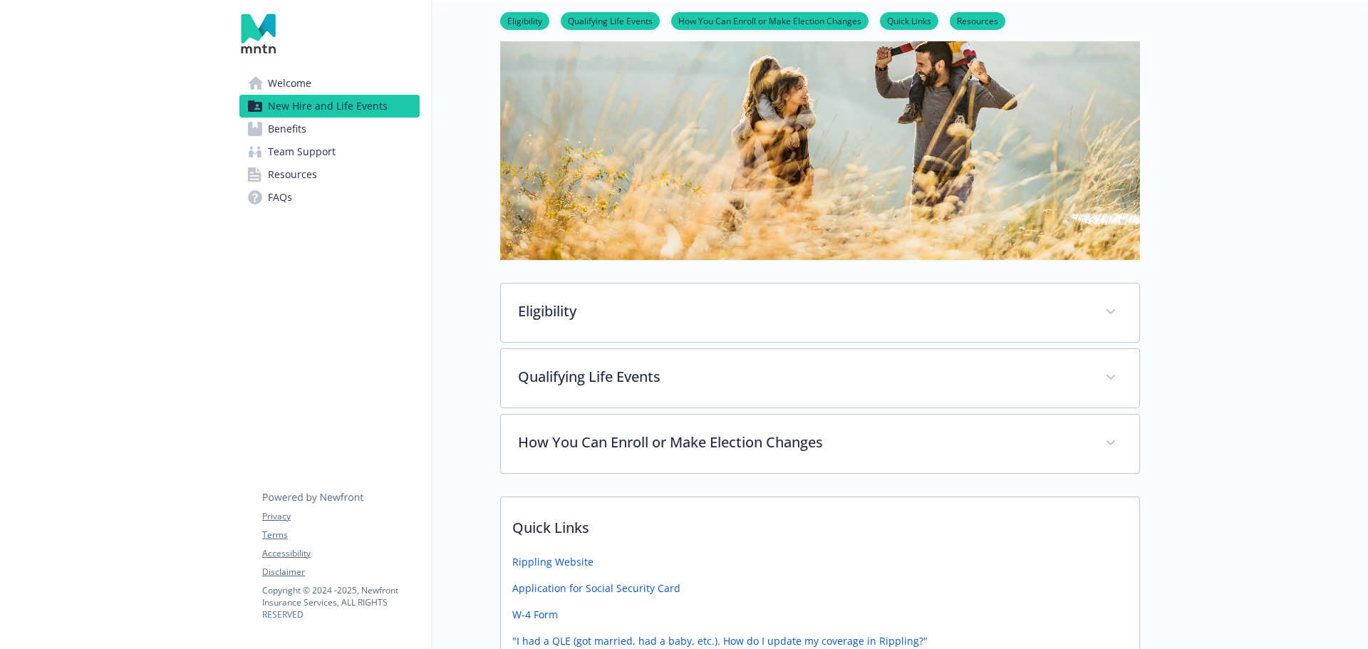
click at [259, 137] on link "Benefits" at bounding box center [329, 129] width 180 height 23
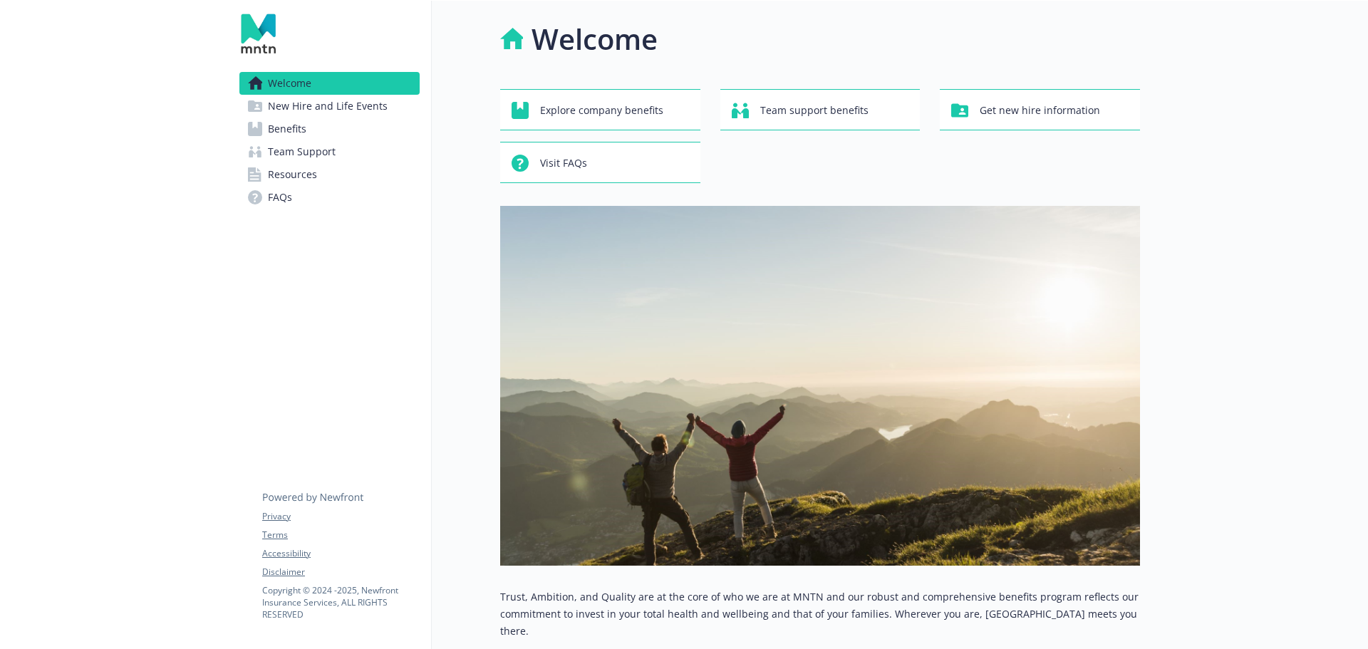
click at [331, 106] on span "New Hire and Life Events" at bounding box center [328, 106] width 120 height 23
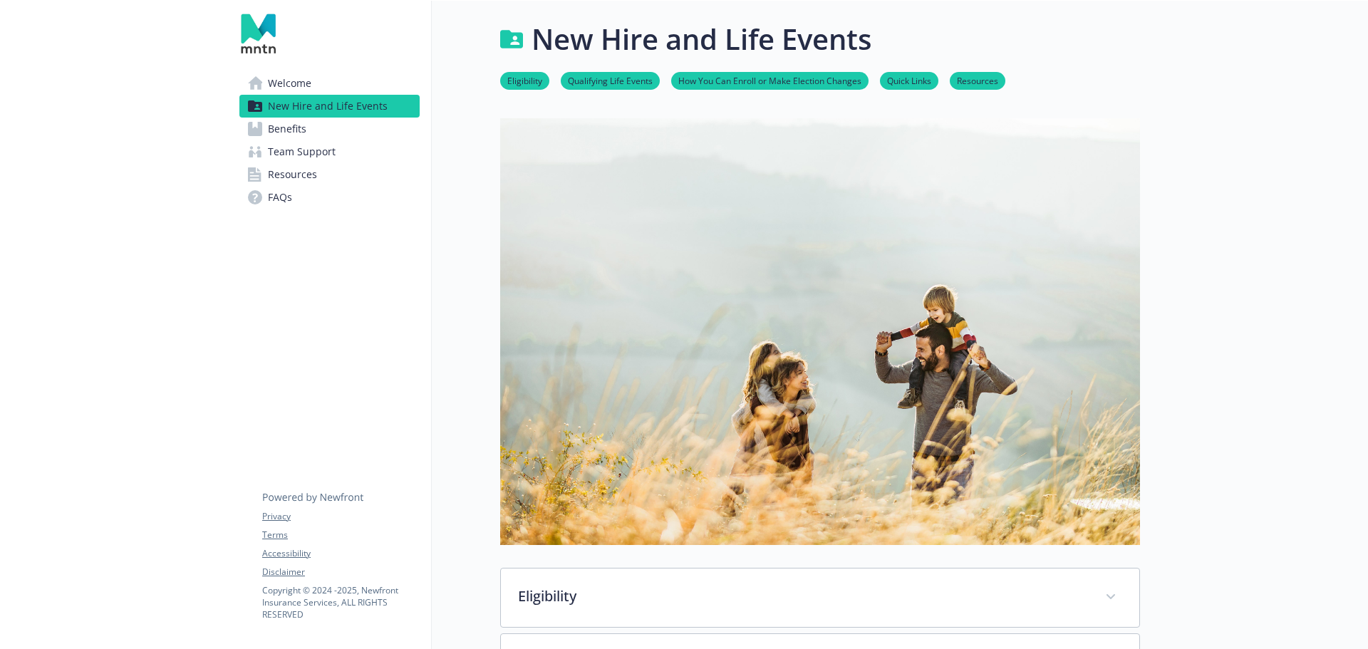
click at [329, 129] on link "Benefits" at bounding box center [329, 129] width 180 height 23
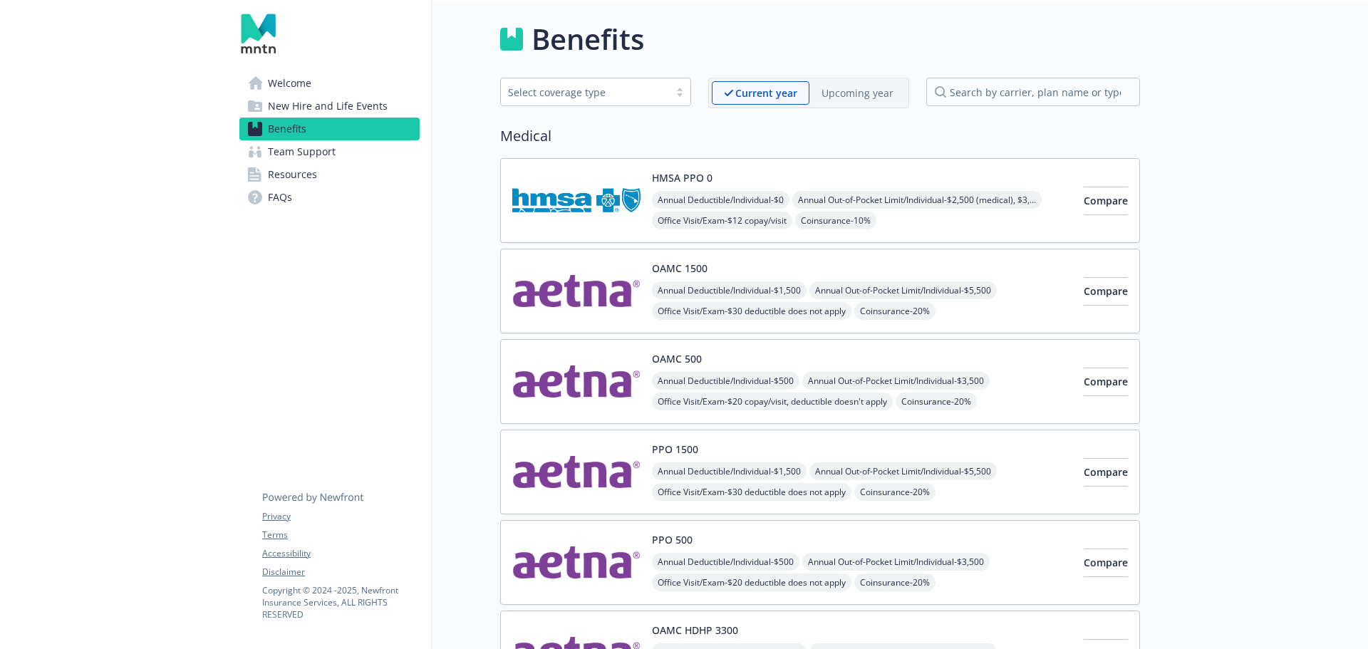
click at [327, 152] on span "Team Support" at bounding box center [302, 151] width 68 height 23
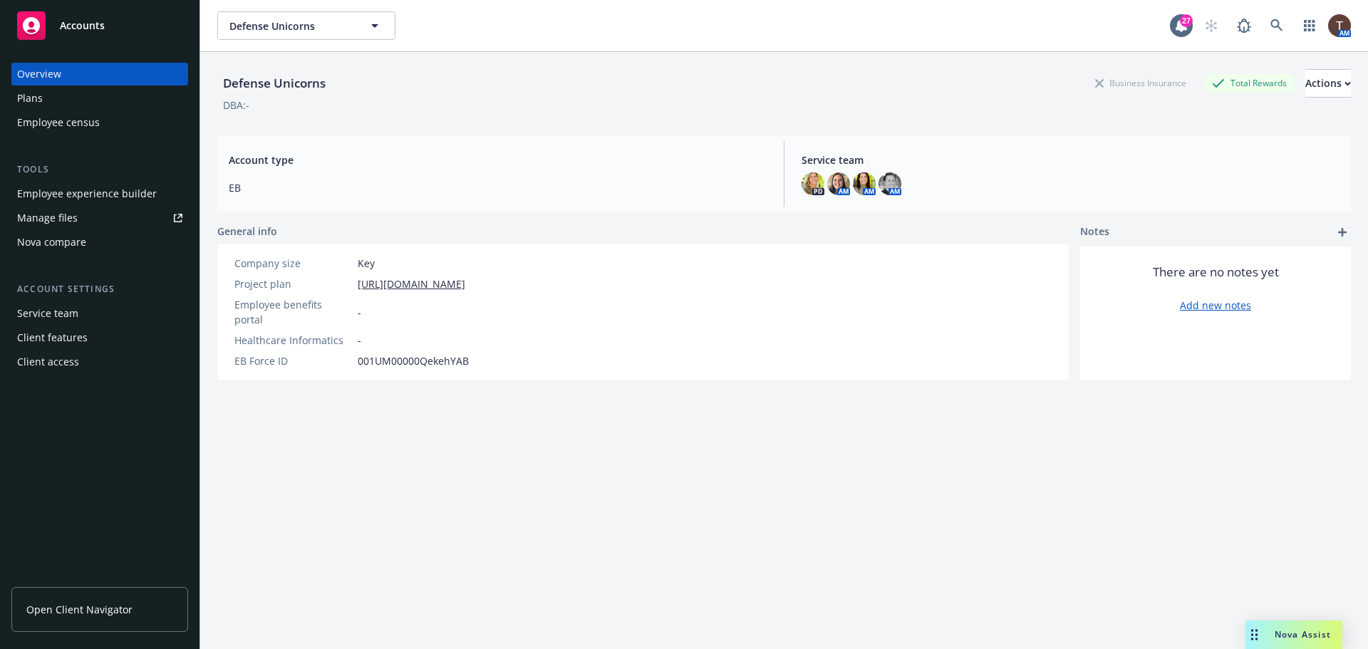
click at [117, 195] on div "Employee experience builder" at bounding box center [87, 193] width 140 height 23
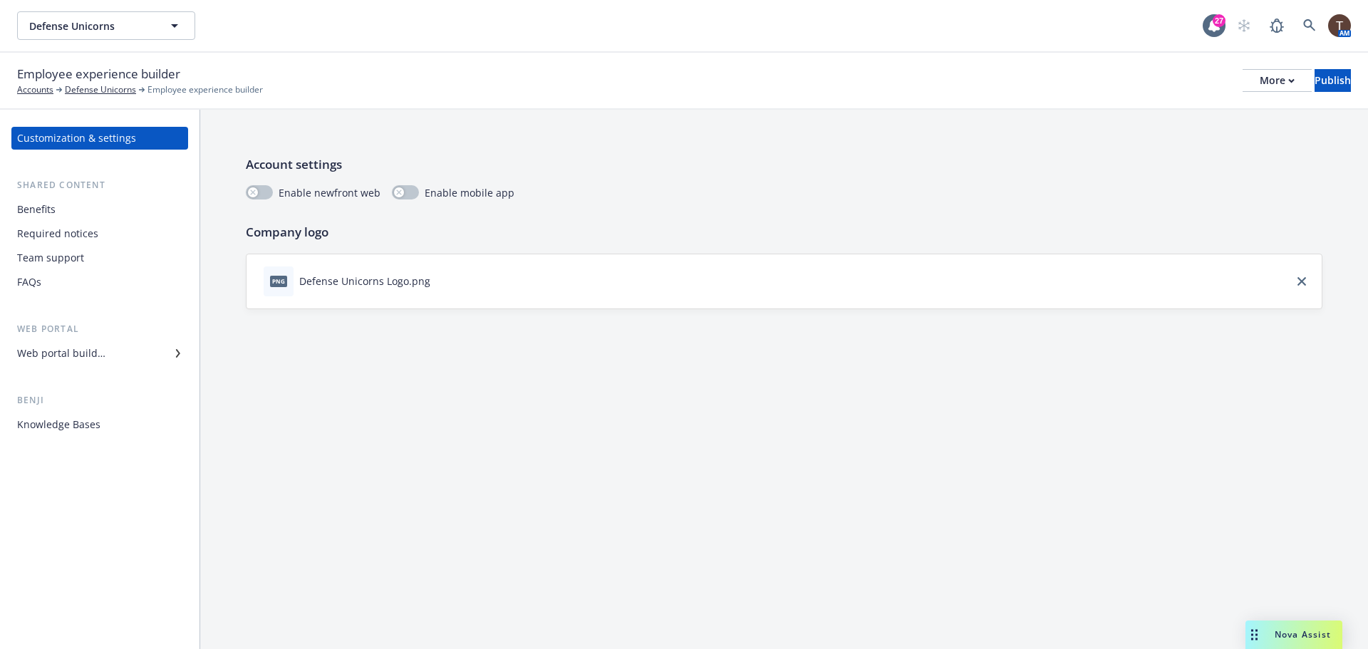
click at [103, 348] on div "Web portal builder" at bounding box center [61, 353] width 88 height 23
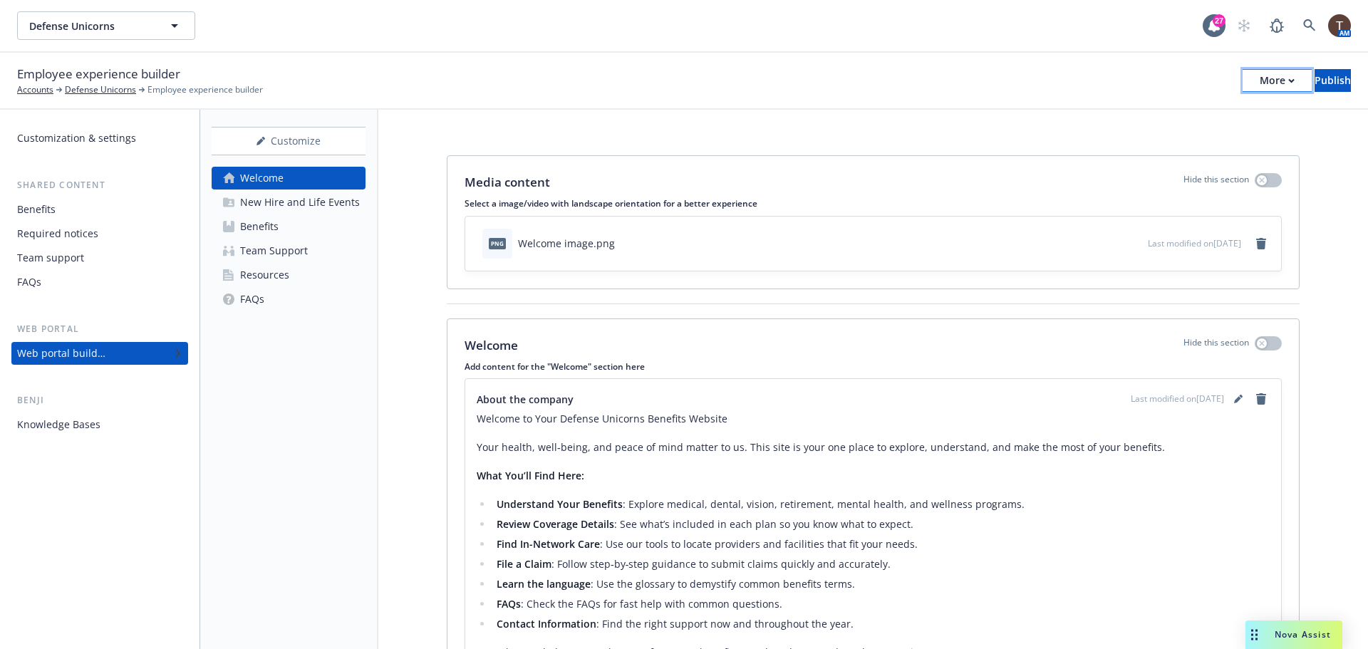
click at [1260, 80] on div "More" at bounding box center [1277, 80] width 35 height 21
click at [958, 127] on div "Media content Hide this section Select a image/video with landscape orientation…" at bounding box center [873, 512] width 990 height 804
click at [281, 153] on div "Customize" at bounding box center [289, 141] width 154 height 27
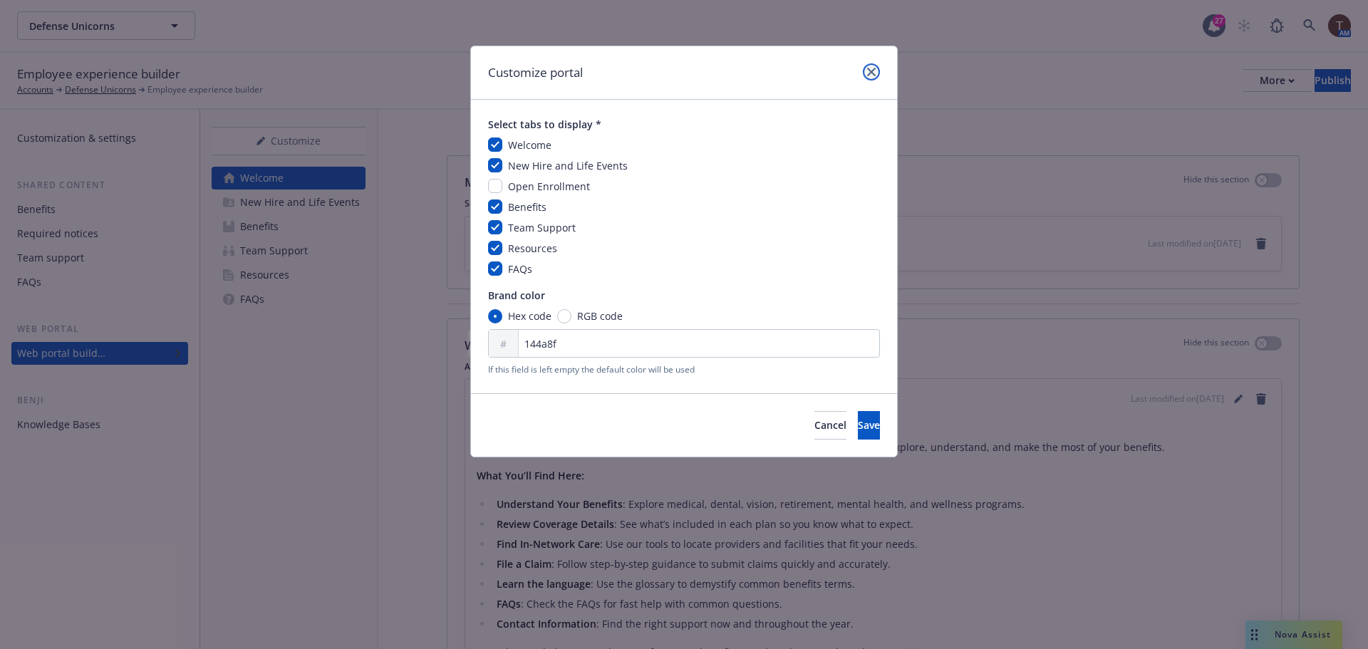
click at [876, 71] on link "close" at bounding box center [871, 71] width 17 height 17
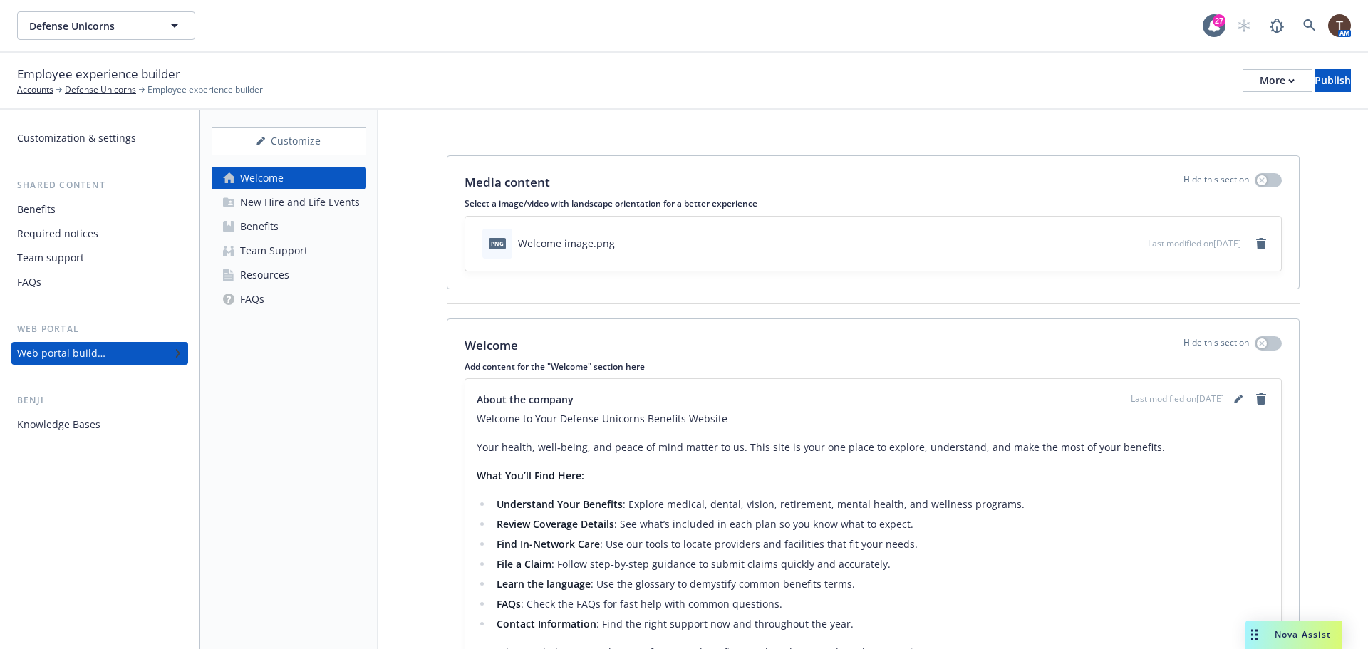
click at [69, 212] on div "Benefits" at bounding box center [99, 209] width 165 height 23
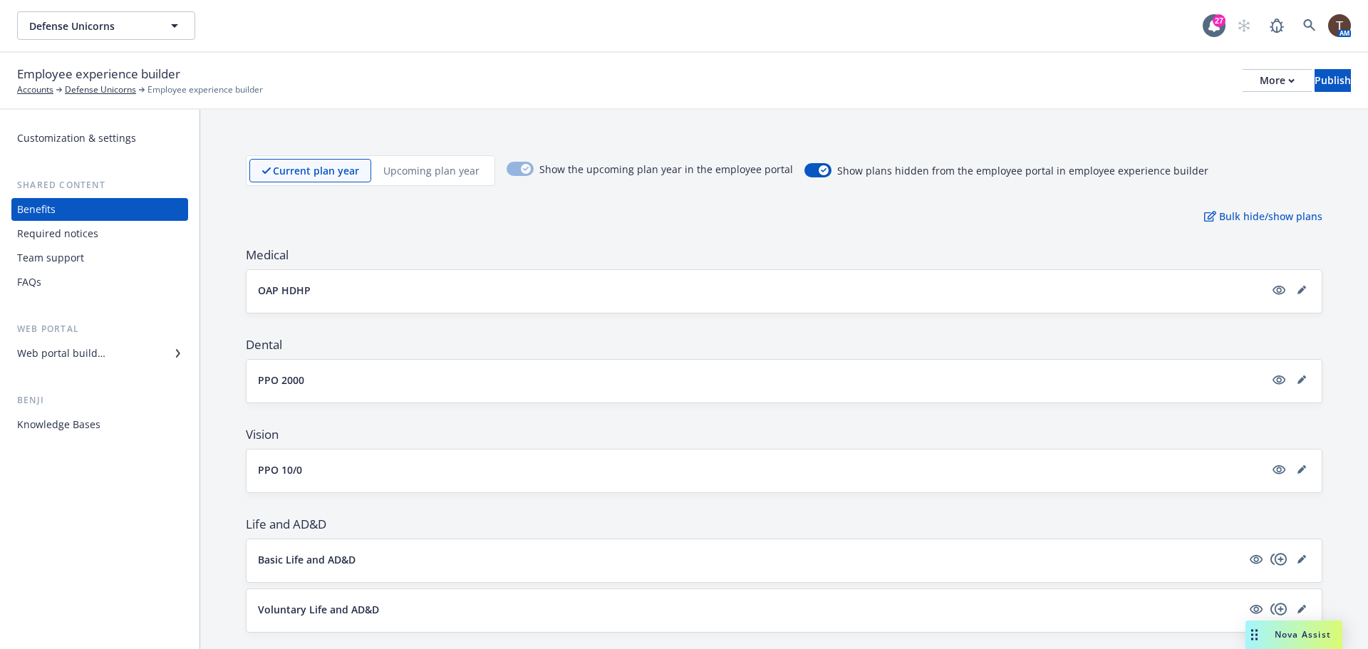
click at [56, 354] on div "Web portal builder" at bounding box center [61, 353] width 88 height 23
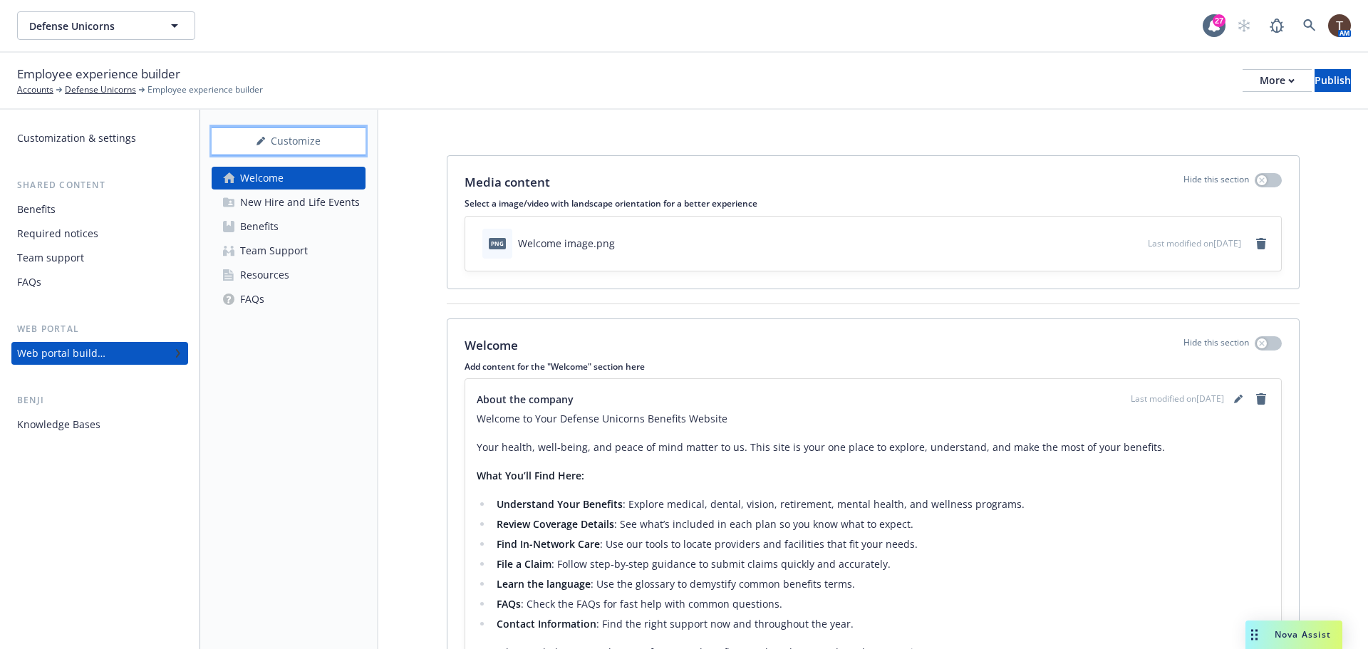
click at [304, 132] on div "Customize" at bounding box center [289, 141] width 154 height 27
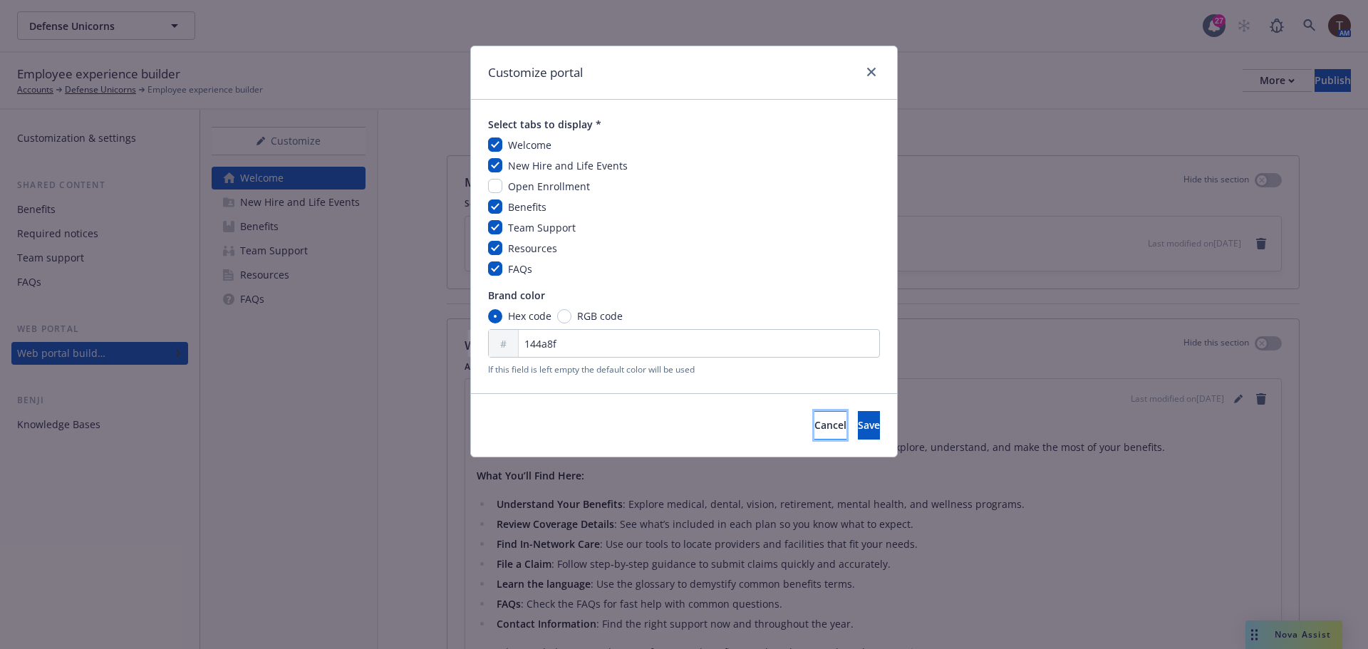
click at [814, 425] on span "Cancel" at bounding box center [830, 425] width 32 height 14
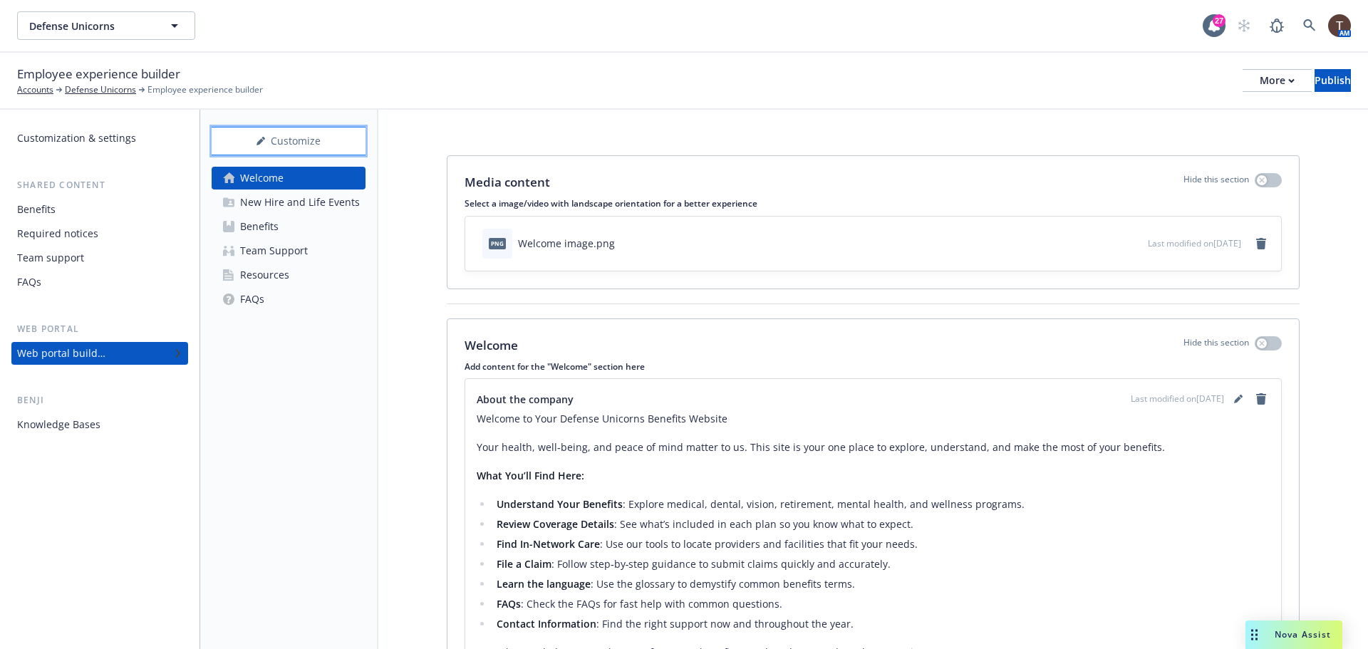
click at [307, 149] on div "Customize" at bounding box center [289, 141] width 154 height 27
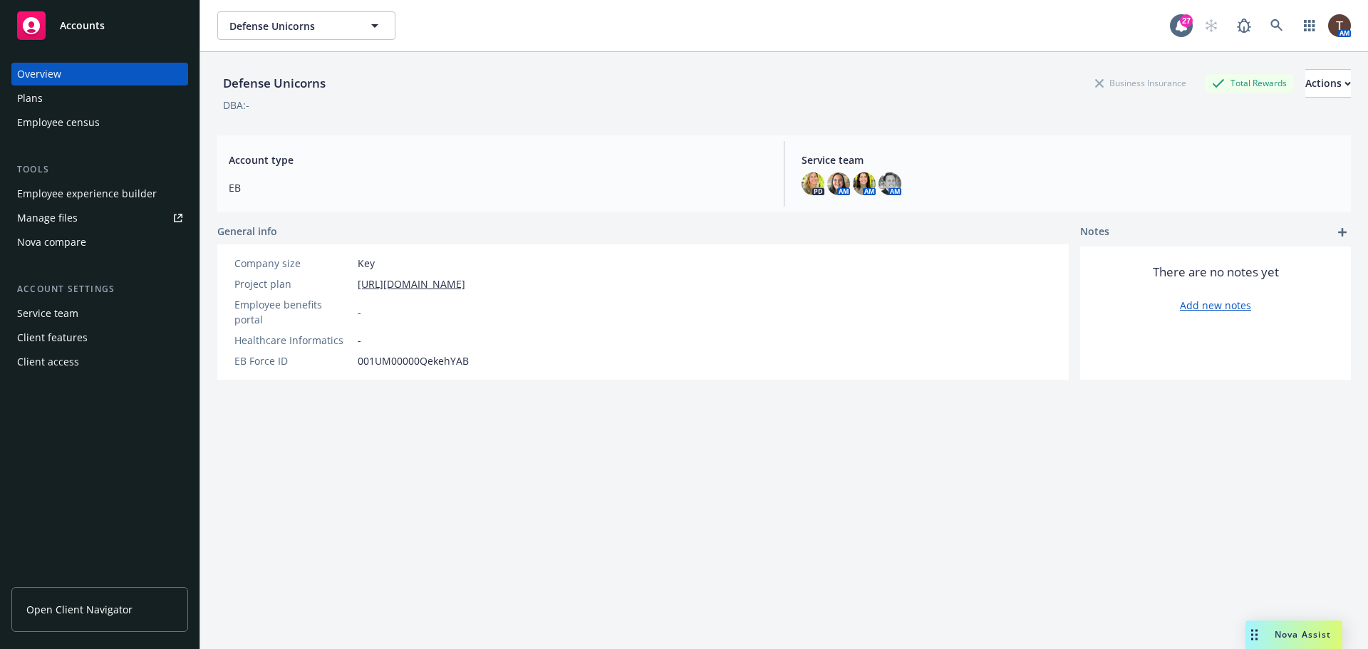
click at [519, 242] on div "General info Company size Key Project plan [URL][DOMAIN_NAME] Employee benefits…" at bounding box center [643, 302] width 852 height 156
